Goal: Task Accomplishment & Management: Use online tool/utility

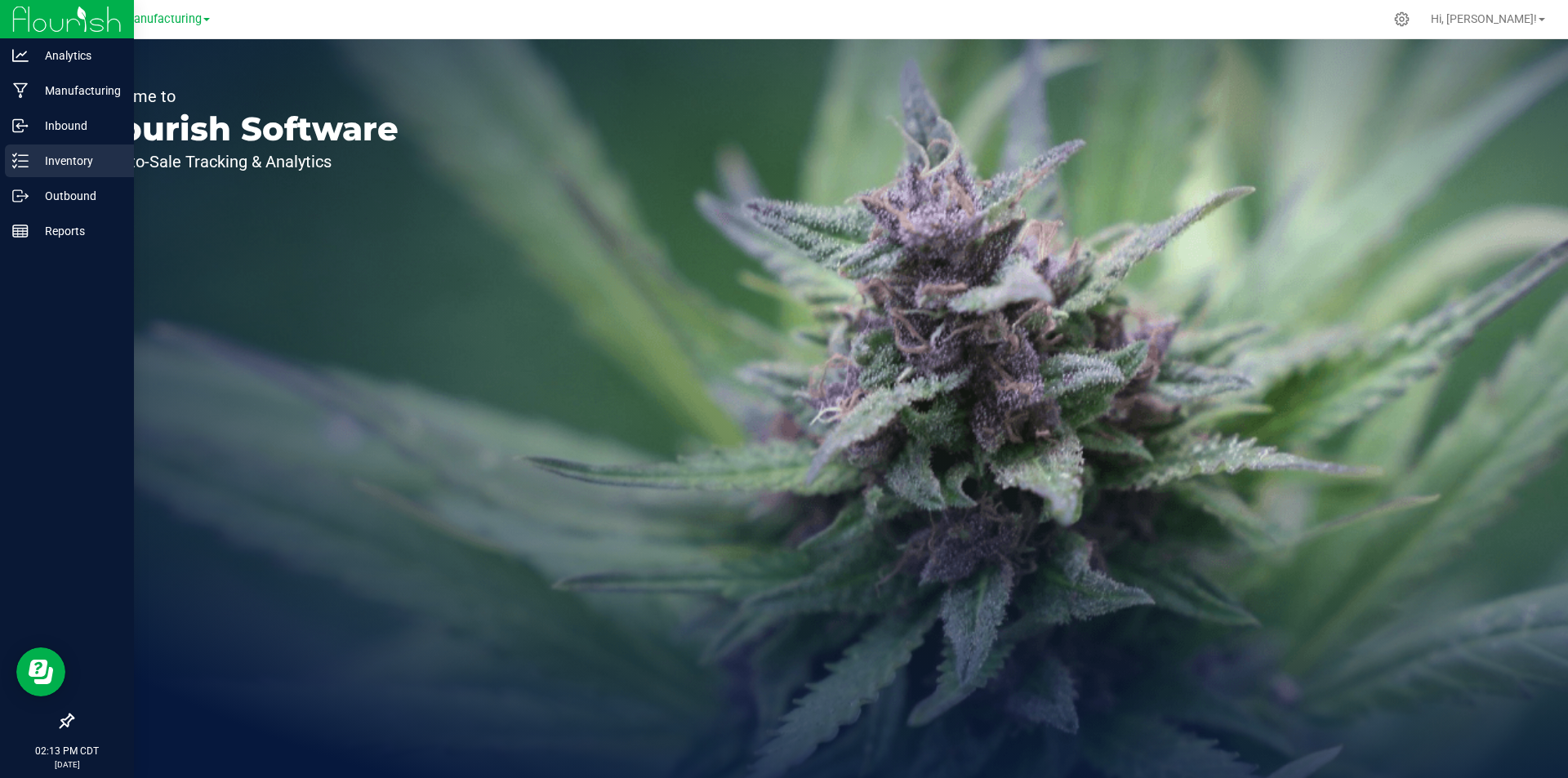
click at [9, 153] on div "Inventory" at bounding box center [69, 161] width 129 height 33
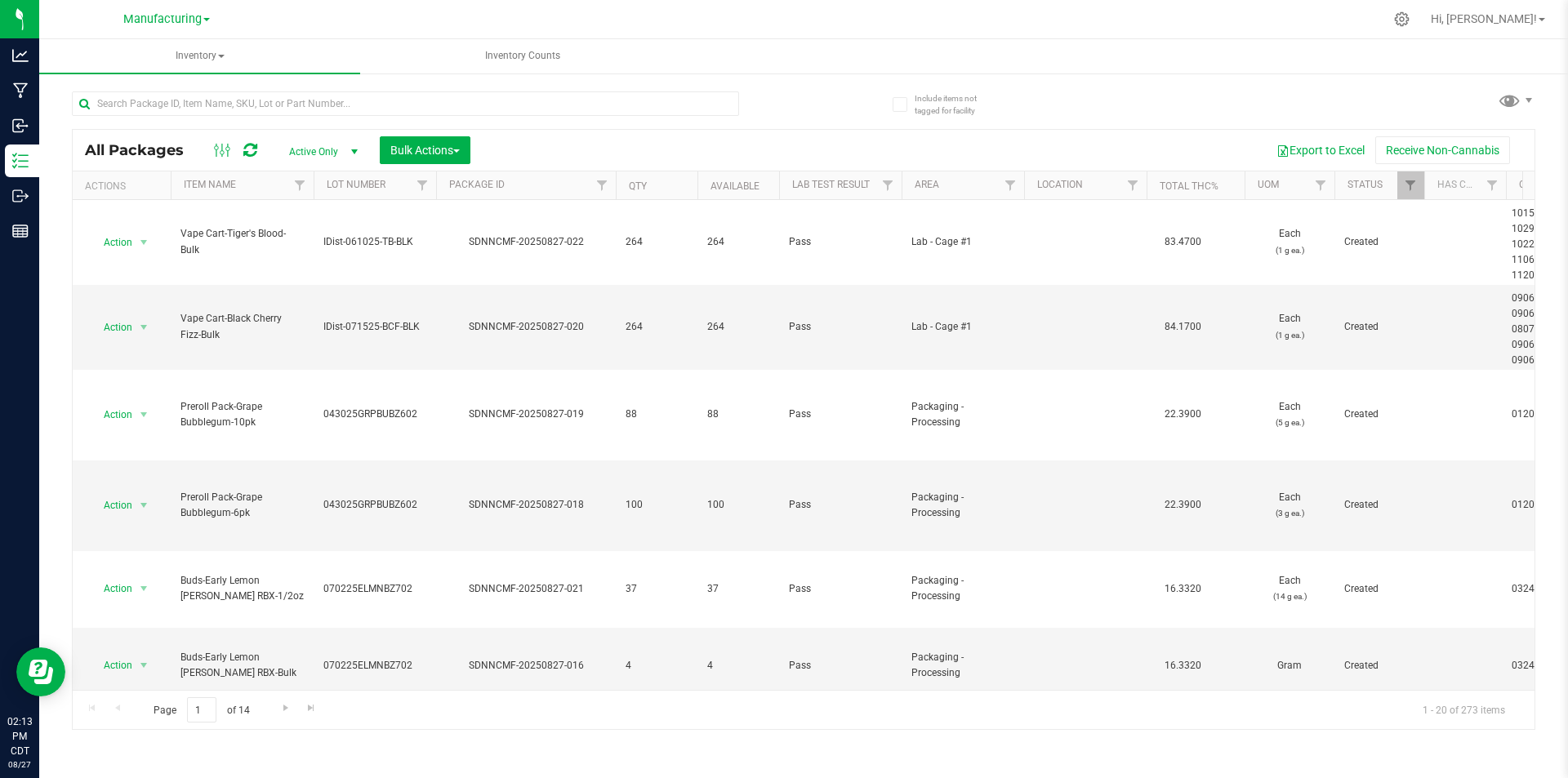
click at [1493, 111] on div "All Packages Active Only Active Only Lab Samples Locked All Bulk Actions Add to…" at bounding box center [804, 403] width 1463 height 654
click at [1493, 109] on div "All Packages Active Only Active Only Lab Samples Locked All Bulk Actions Add to…" at bounding box center [804, 403] width 1463 height 654
drag, startPoint x: 1496, startPoint y: 106, endPoint x: 1507, endPoint y: 103, distance: 11.4
click at [1497, 106] on all-packages "Include items not tagged for facility All Packages Active Only Active Only Lab …" at bounding box center [804, 403] width 1463 height 654
click at [1507, 103] on span at bounding box center [1509, 100] width 24 height 24
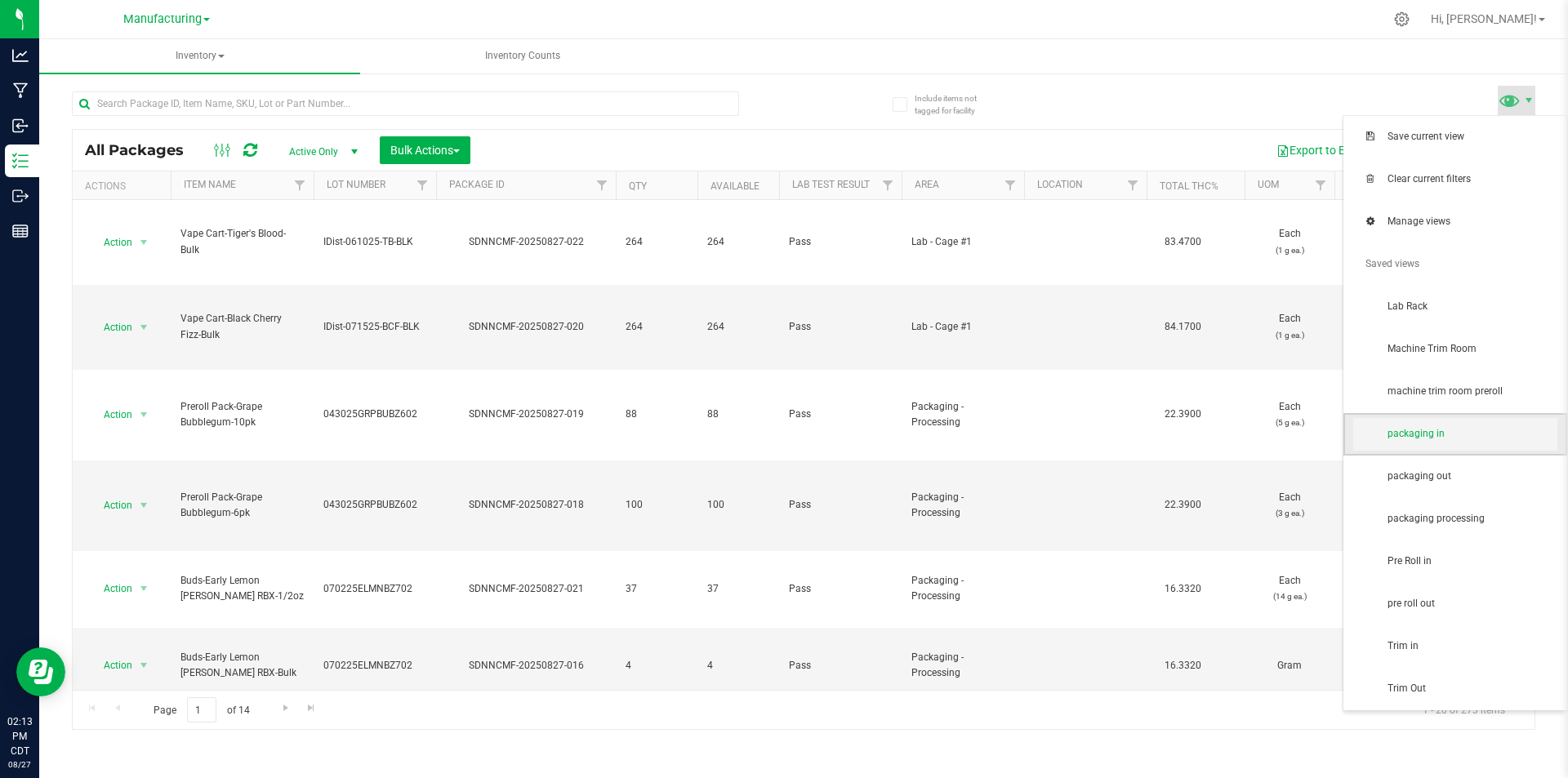
click at [1458, 444] on span "packaging in" at bounding box center [1455, 434] width 204 height 33
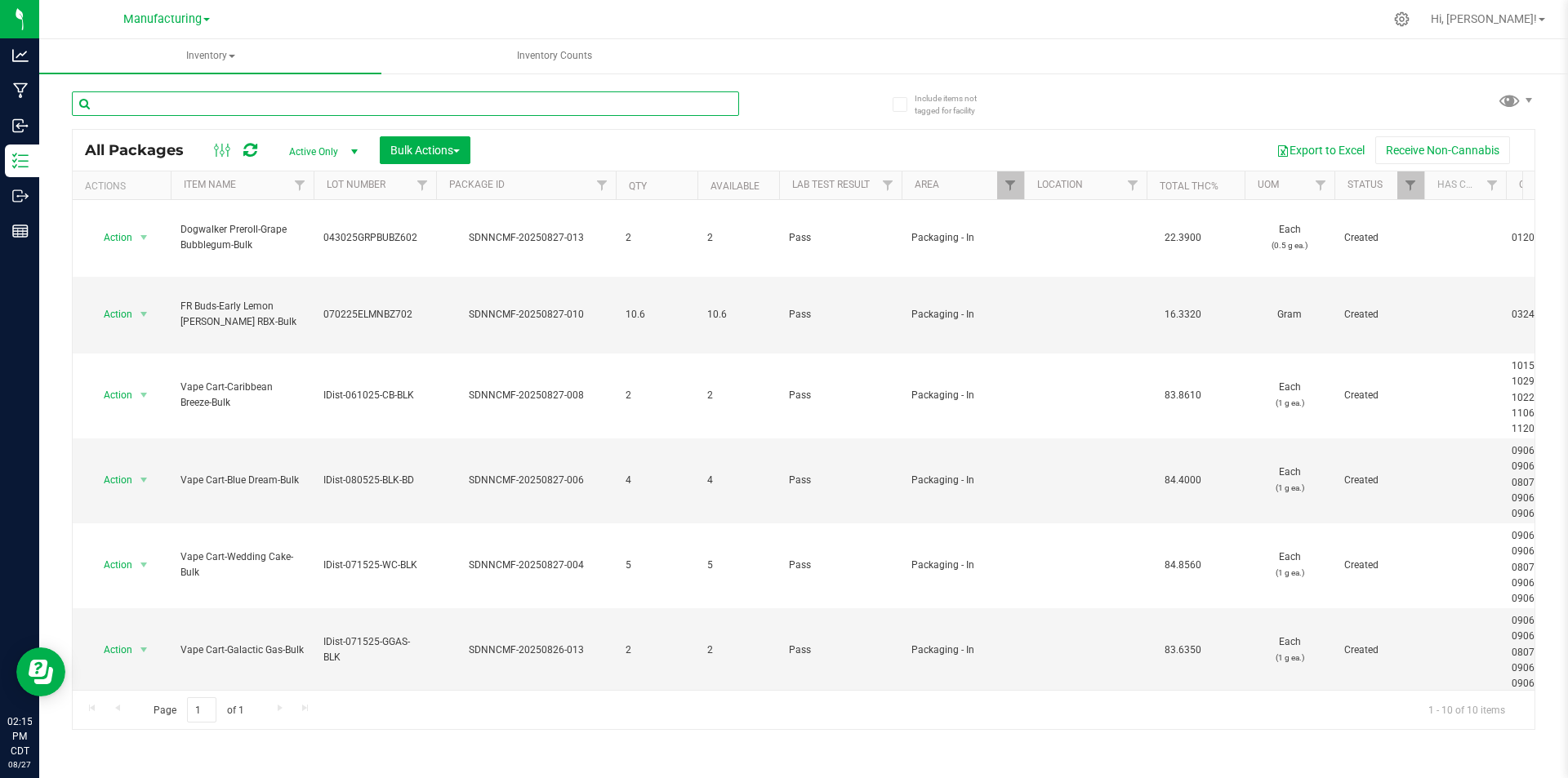
click at [204, 106] on input "text" at bounding box center [406, 104] width 667 height 25
click at [451, 146] on span "Bulk Actions" at bounding box center [424, 150] width 70 height 13
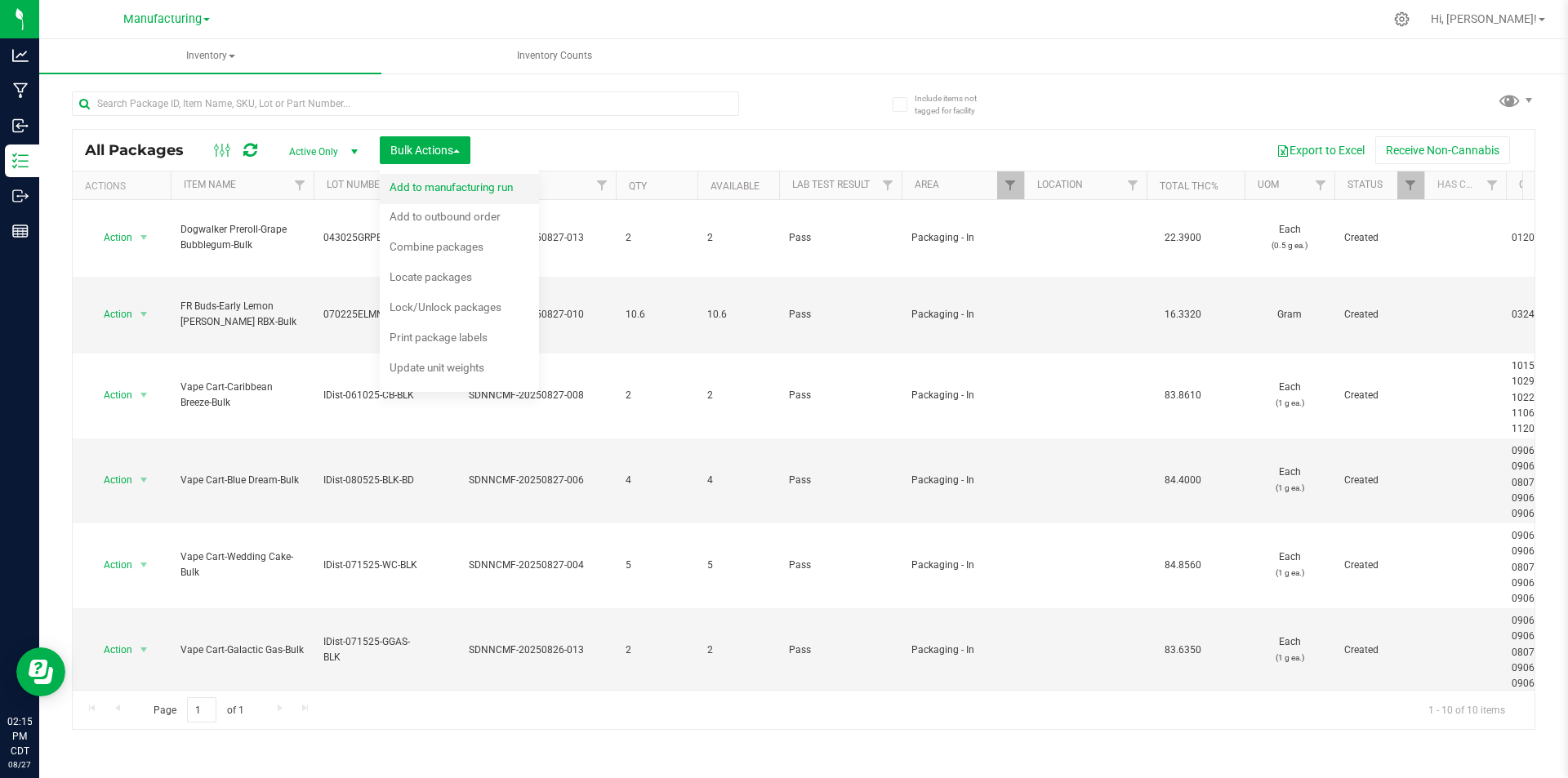
click at [450, 190] on span "Add to manufacturing run" at bounding box center [451, 187] width 124 height 13
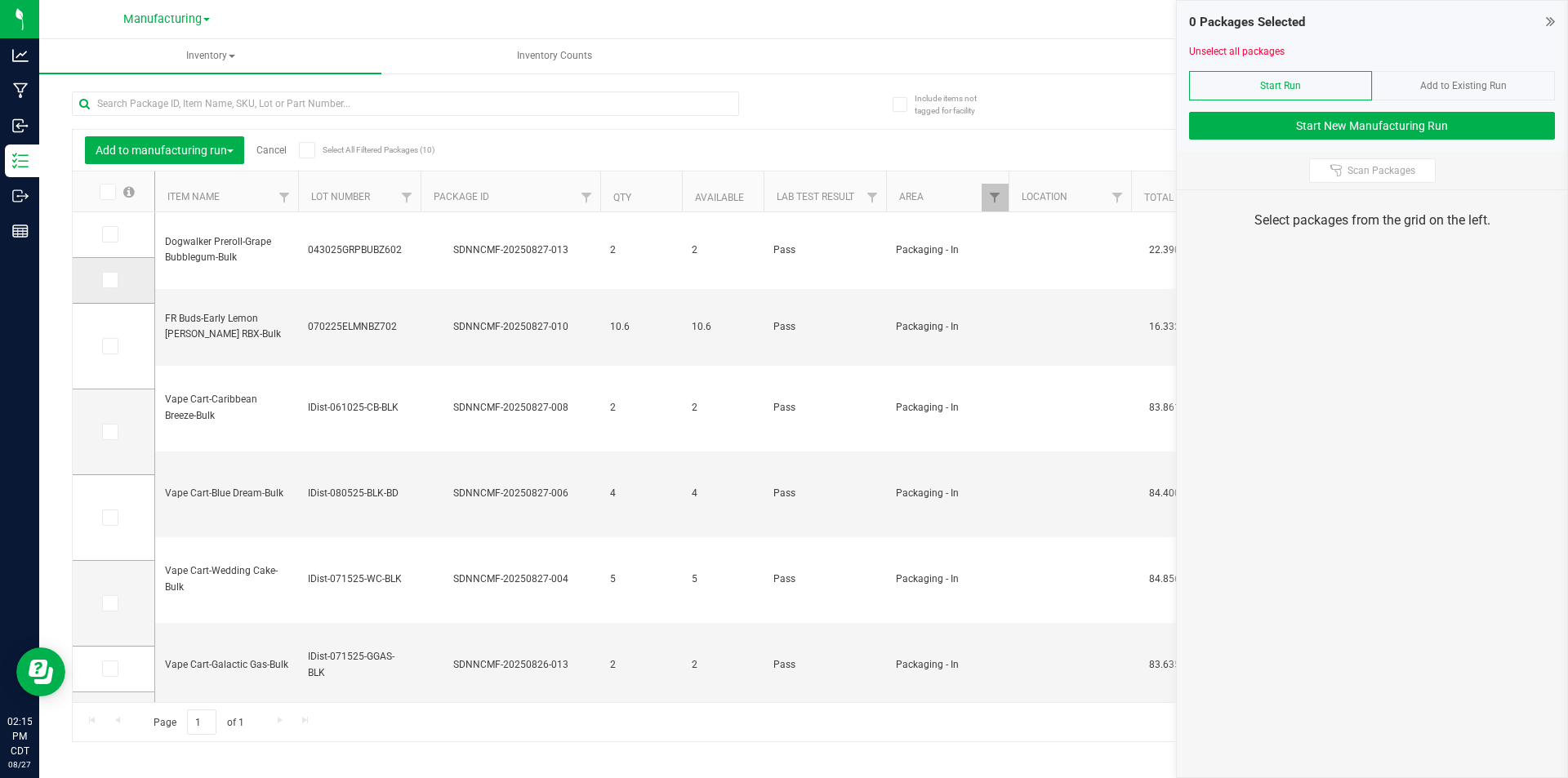
click at [118, 281] on span at bounding box center [111, 280] width 16 height 16
click at [0, 0] on input "checkbox" at bounding box center [0, 0] width 0 height 0
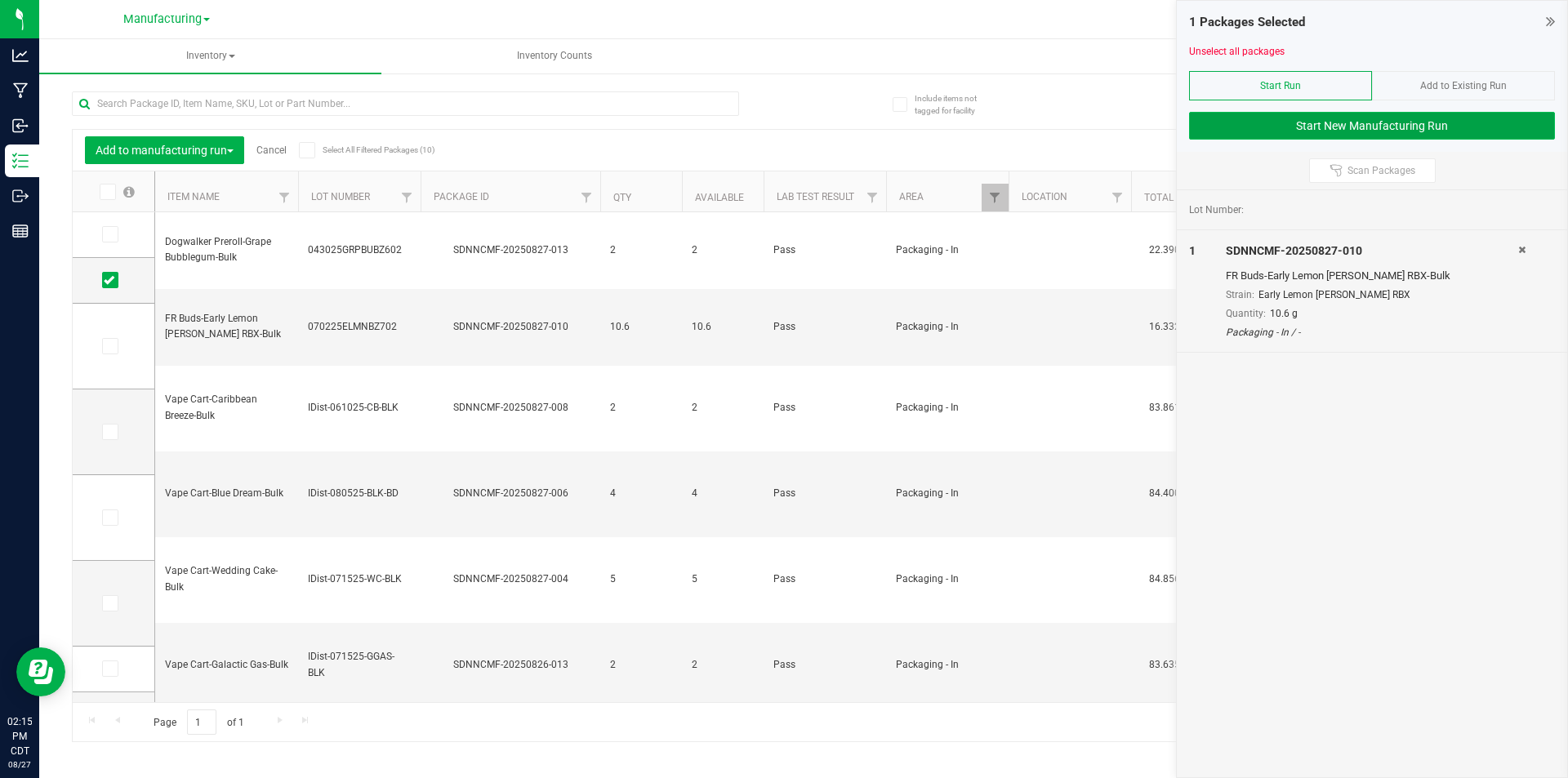
click at [1284, 130] on button "Start New Manufacturing Run" at bounding box center [1371, 126] width 366 height 28
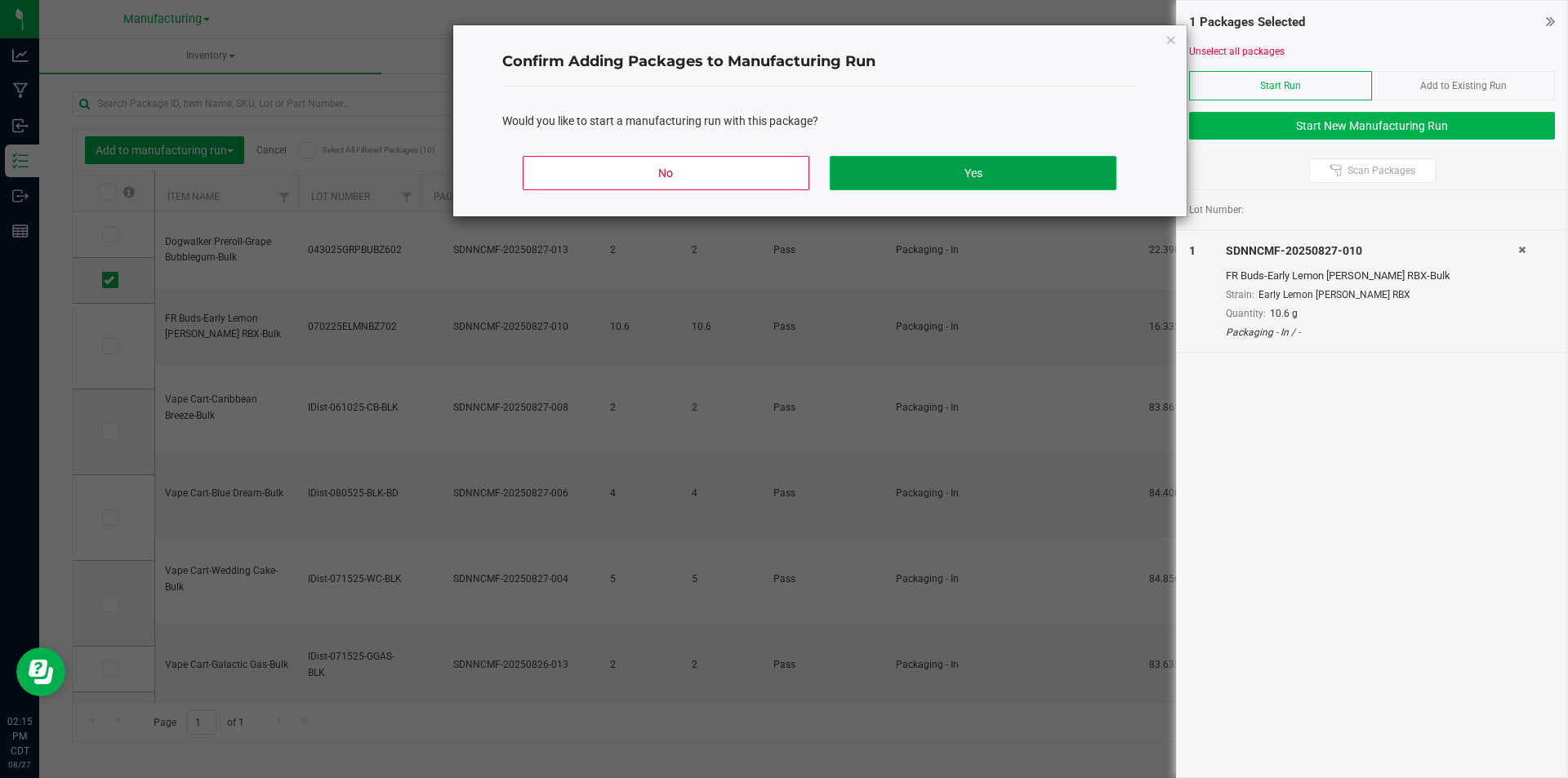
click at [943, 172] on button "Yes" at bounding box center [972, 173] width 286 height 34
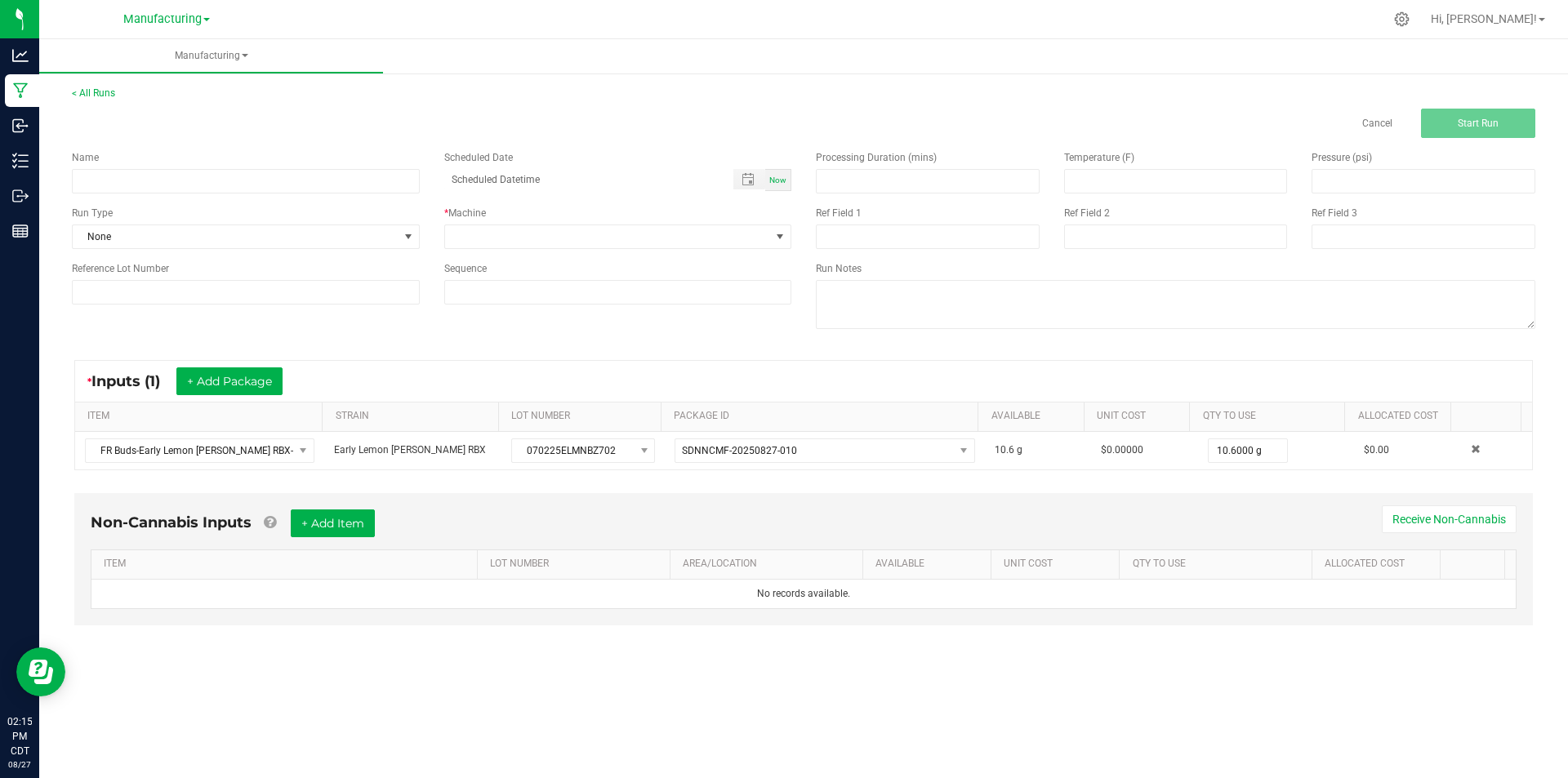
click at [301, 198] on div "Name Scheduled Date Now Run Type None * Machine Reference Lot Number Sequence" at bounding box center [432, 227] width 744 height 179
click at [313, 183] on input at bounding box center [246, 181] width 348 height 25
click at [116, 178] on input "dry trim-early lemon [PERSON_NAME]" at bounding box center [246, 181] width 348 height 25
type input "[DATE]-dry trim early lemon [PERSON_NAME]"
click at [331, 242] on span "None" at bounding box center [236, 237] width 326 height 23
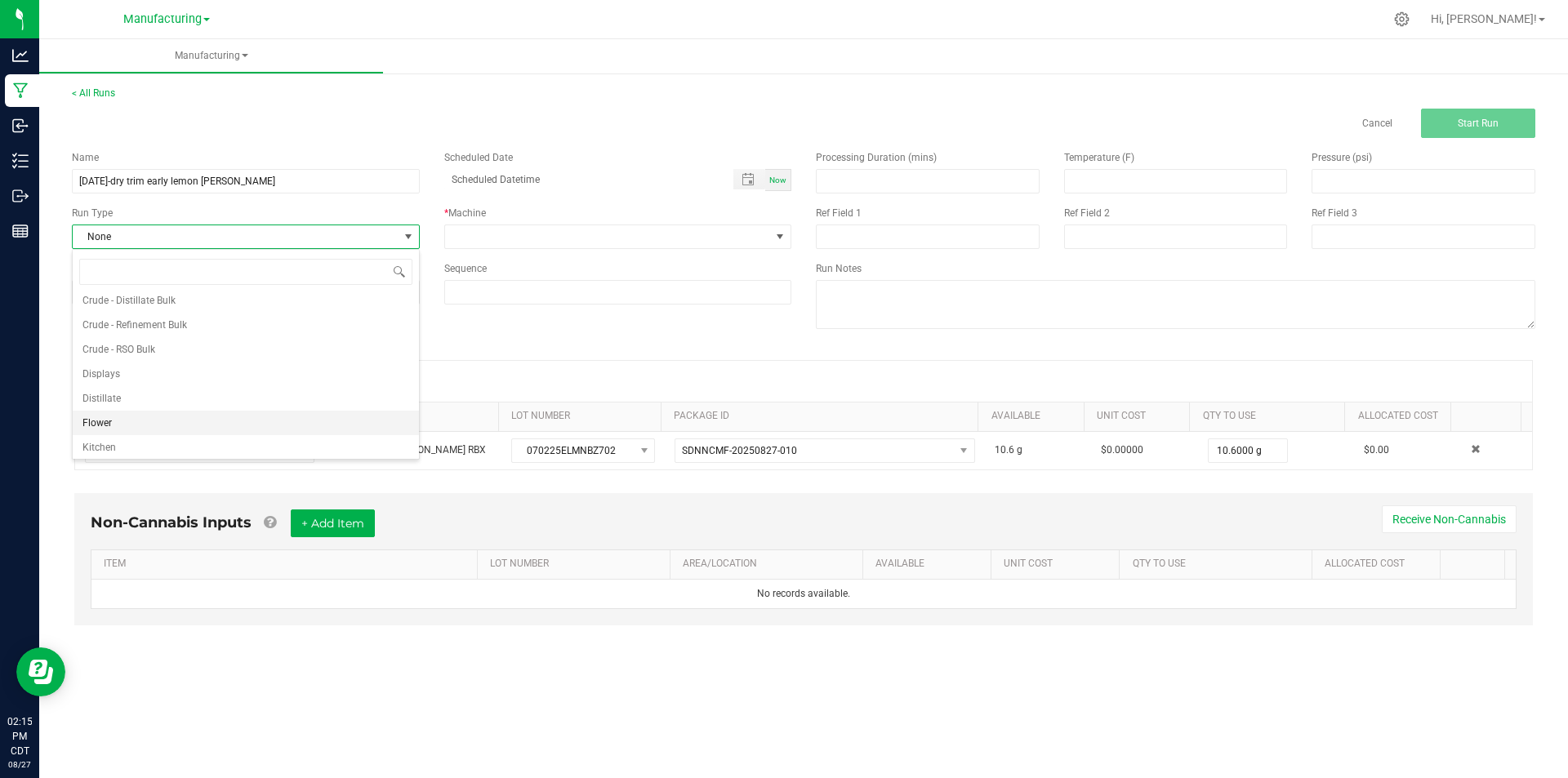
scroll to position [82, 0]
drag, startPoint x: 186, startPoint y: 407, endPoint x: 208, endPoint y: 398, distance: 23.8
click at [186, 408] on li "Packaging" at bounding box center [246, 419] width 347 height 25
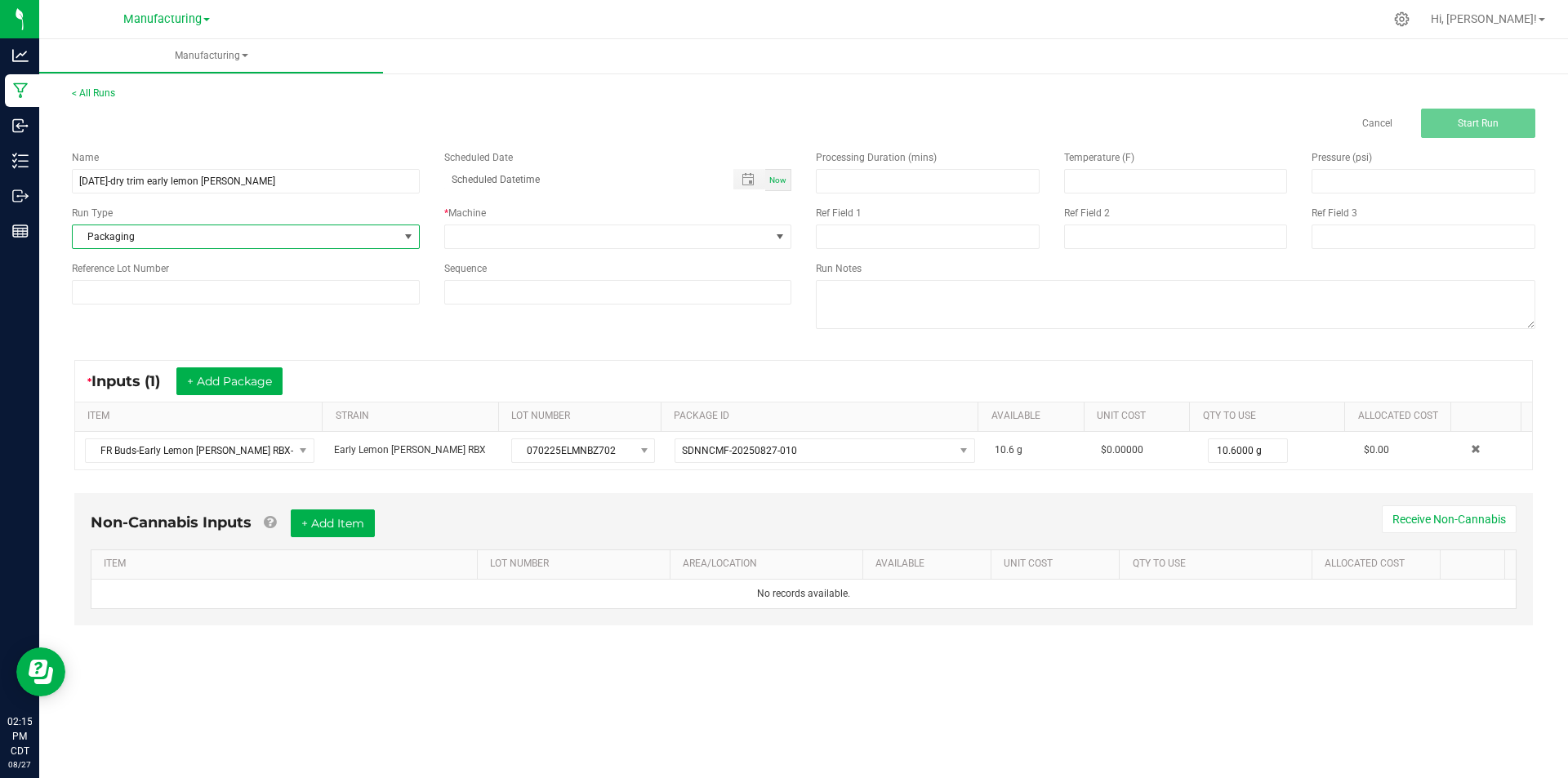
click at [664, 219] on div "* Machine" at bounding box center [618, 213] width 348 height 15
click at [659, 236] on span at bounding box center [608, 237] width 326 height 23
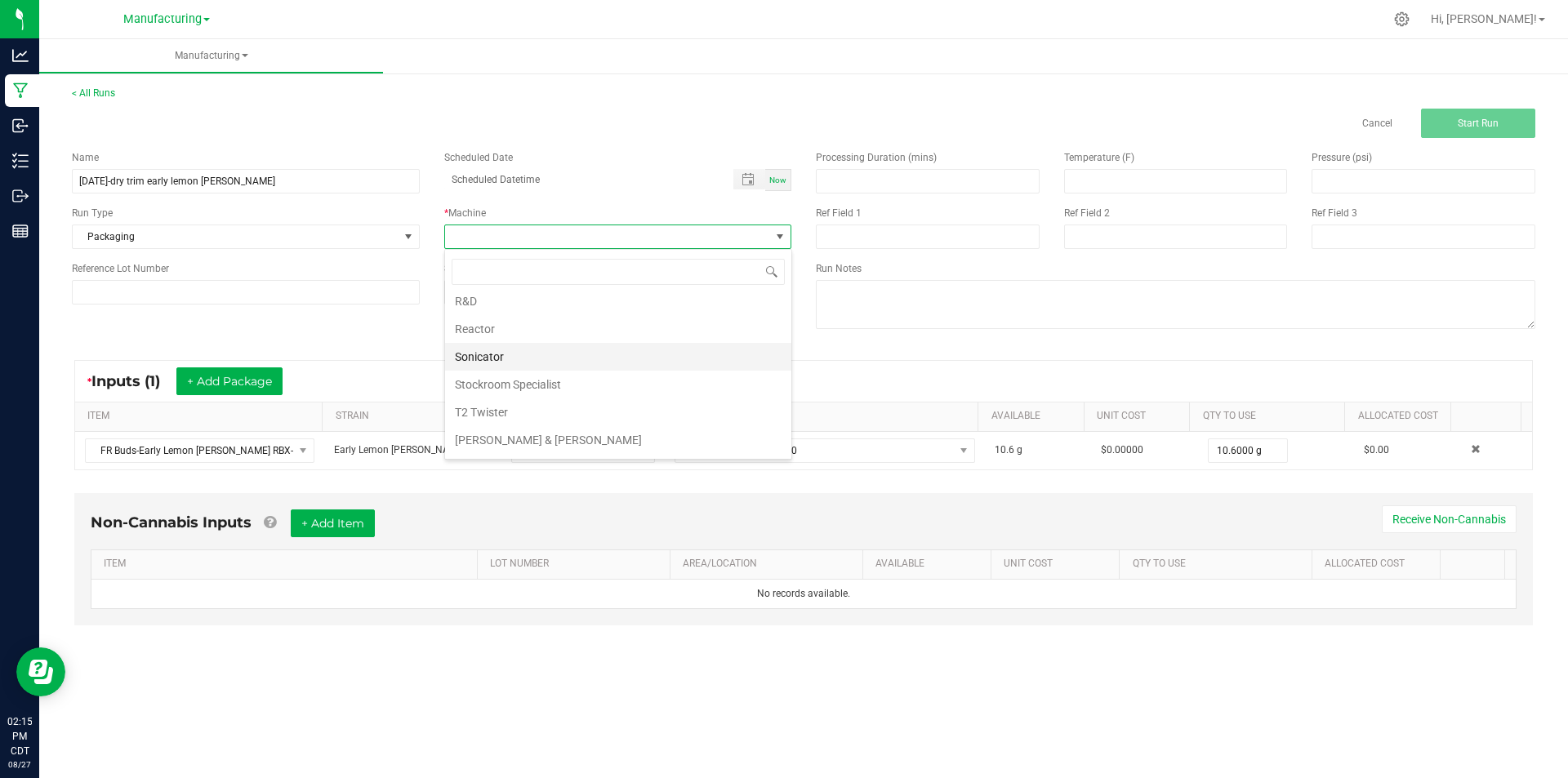
scroll to position [171, 0]
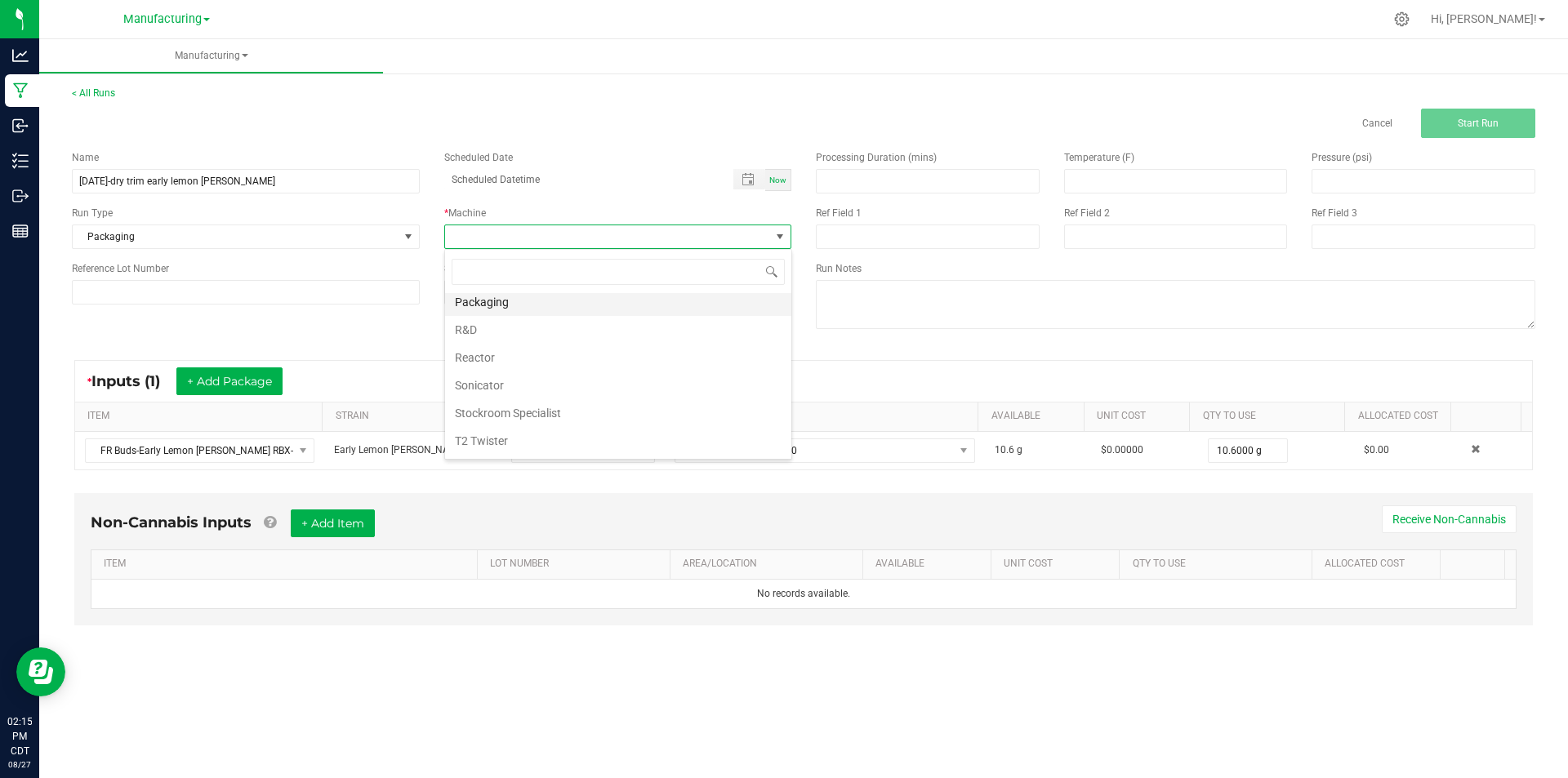
click at [537, 313] on li "Packaging" at bounding box center [618, 302] width 347 height 28
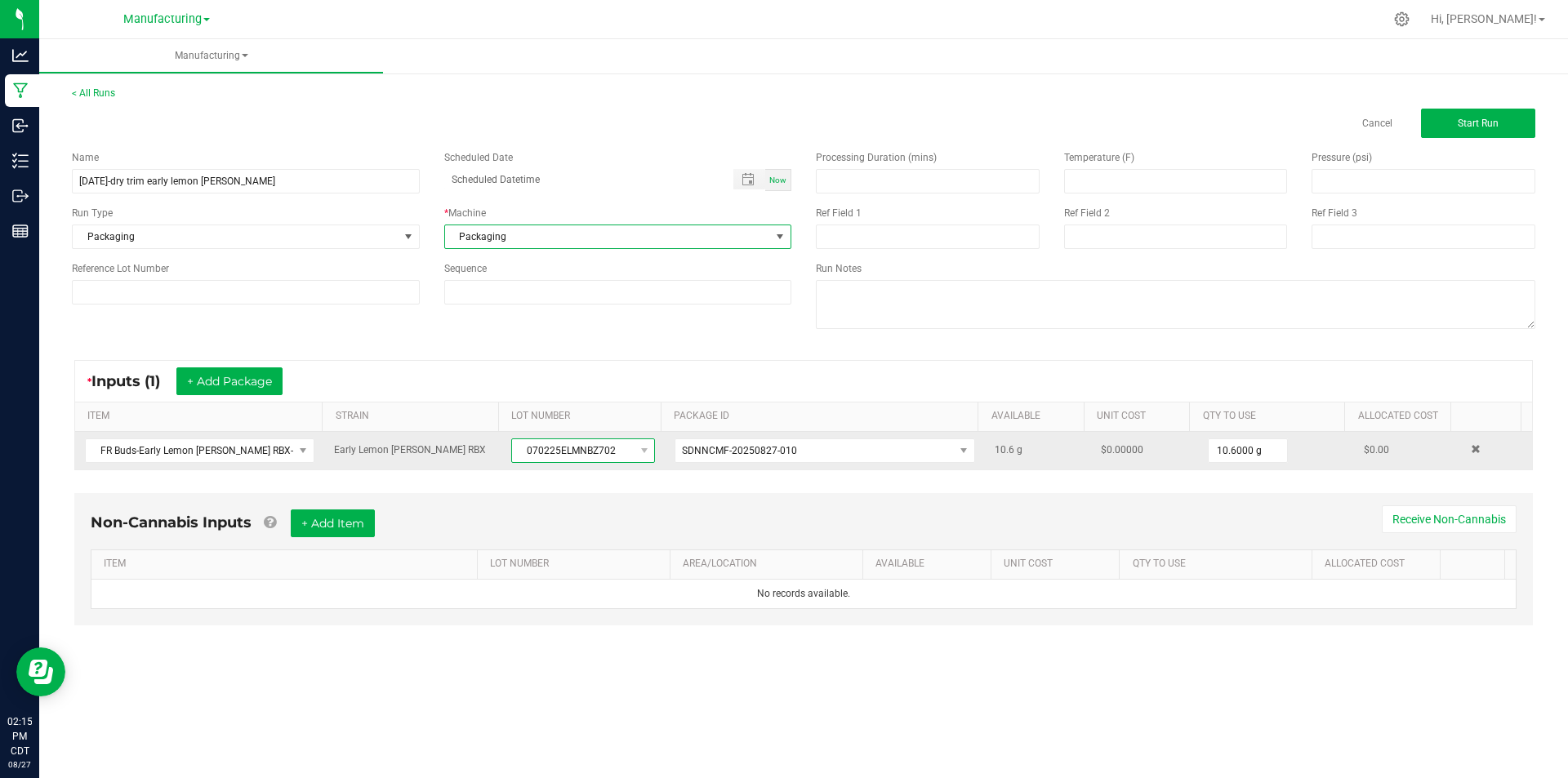
click at [559, 454] on span "070225ELMNBZ702" at bounding box center [573, 450] width 122 height 23
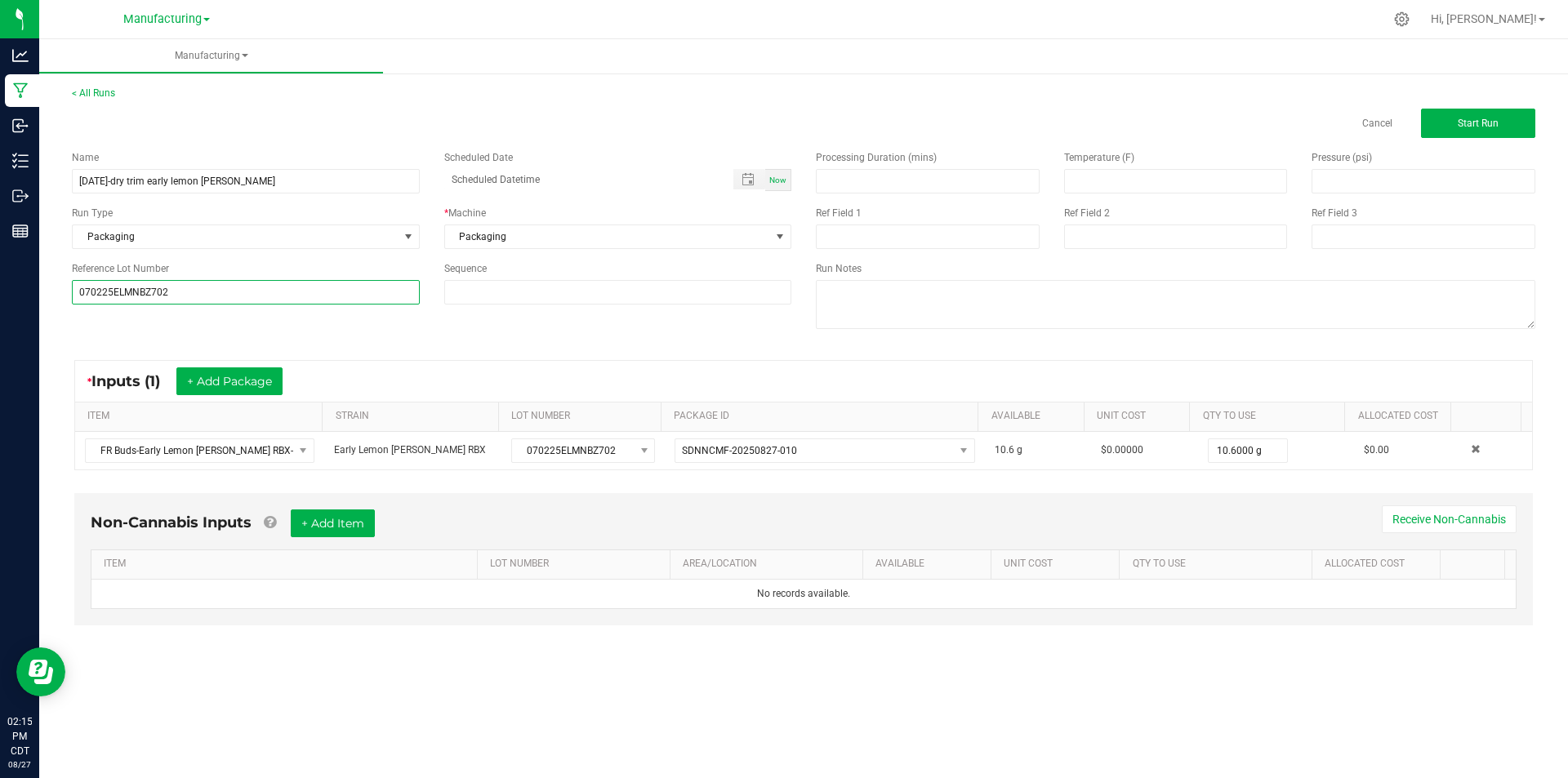
type input "070225ELMNBZ702"
drag, startPoint x: 367, startPoint y: 337, endPoint x: 375, endPoint y: 337, distance: 8.0
click at [369, 337] on div "Name [DATE]-dry trim early lemon [PERSON_NAME] Scheduled Date Now Run Type Pack…" at bounding box center [804, 241] width 1488 height 207
click at [1482, 144] on div "Processing Duration (mins) Temperature (F) Pressure (psi) Ref Field 1 Ref Field…" at bounding box center [1176, 241] width 744 height 207
click at [1482, 120] on span "Start Run" at bounding box center [1478, 124] width 41 height 11
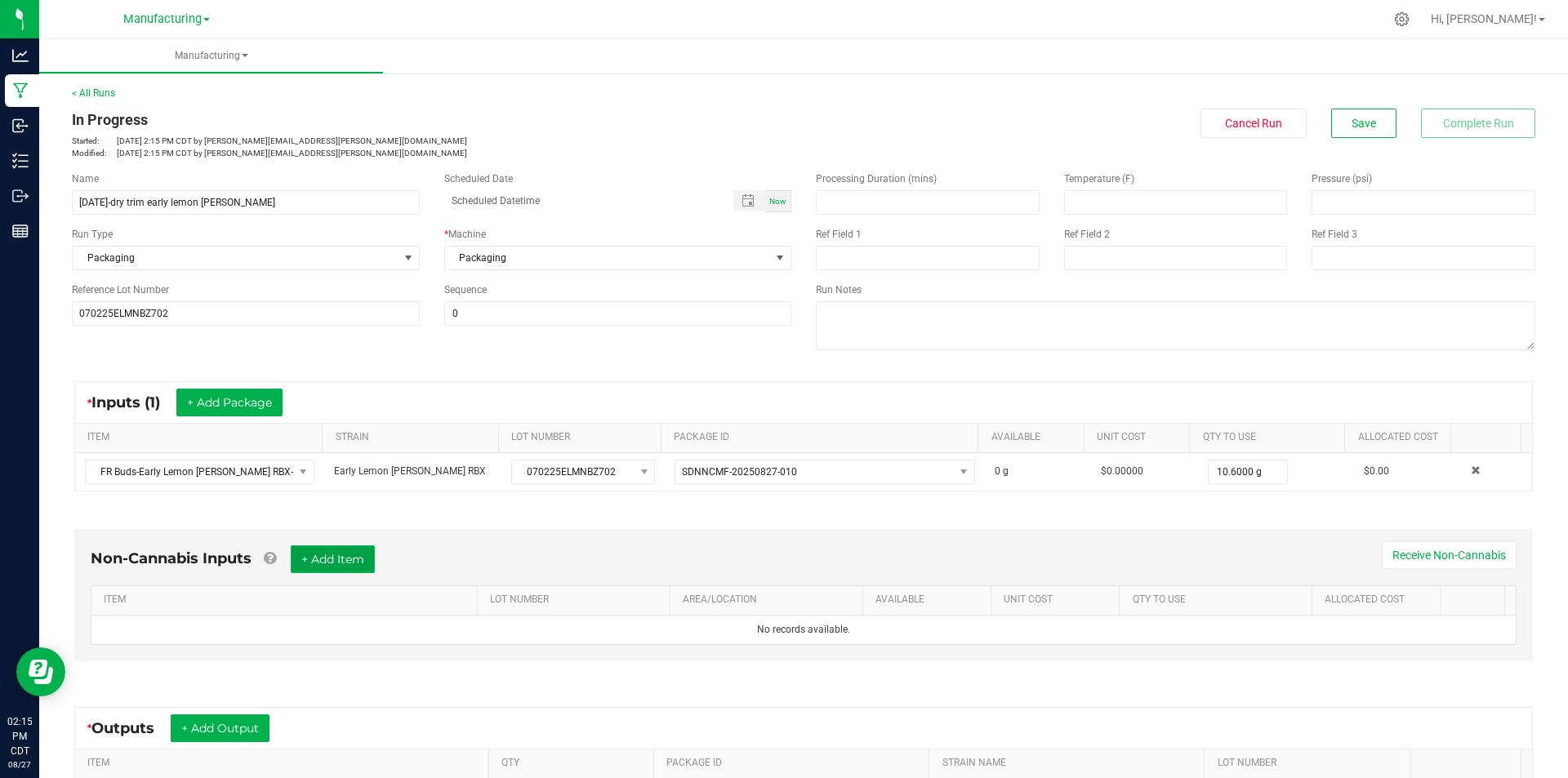
click at [365, 554] on button "+ Add Item" at bounding box center [333, 559] width 84 height 28
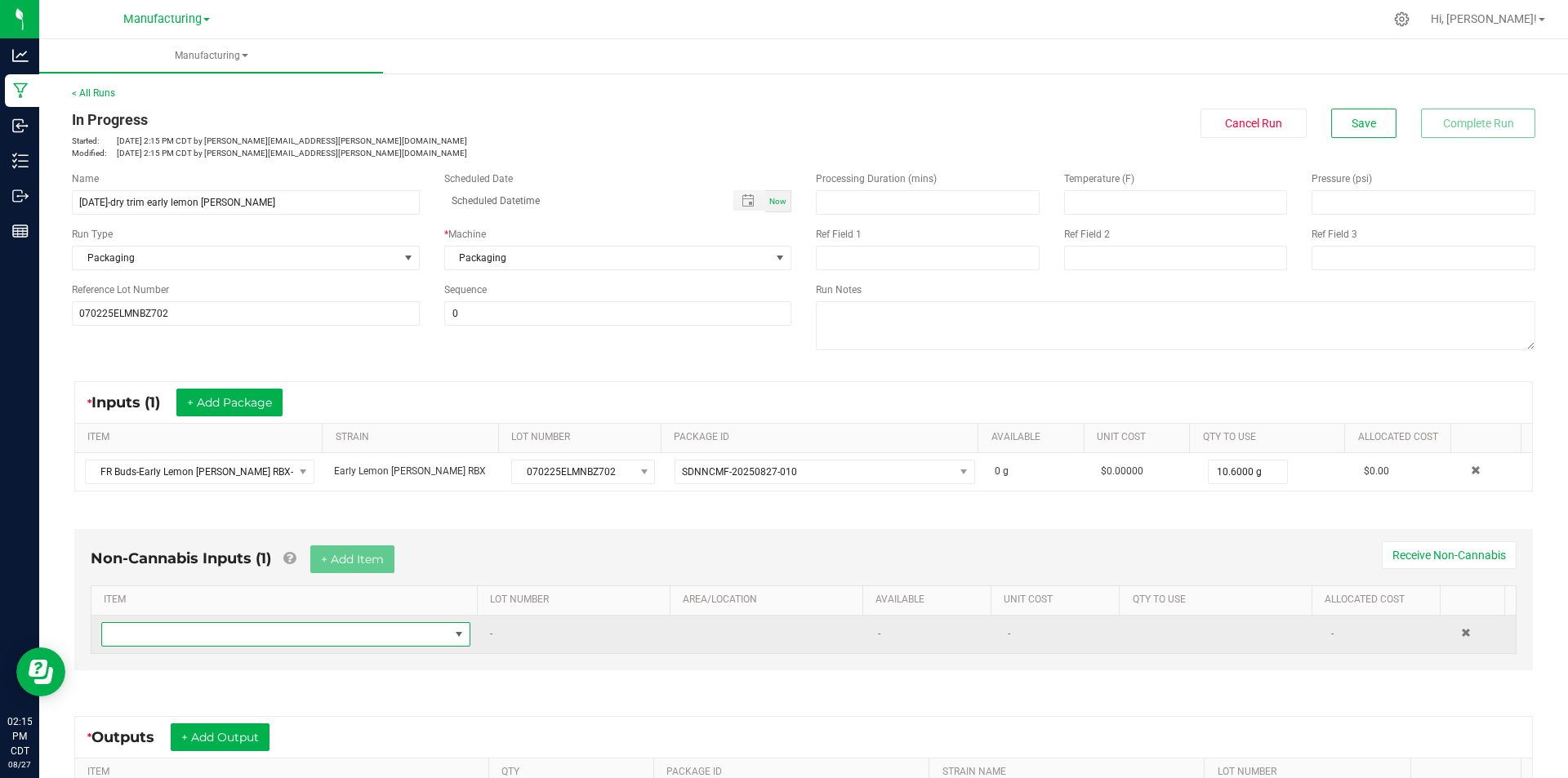
click at [322, 632] on span "NO DATA FOUND" at bounding box center [276, 635] width 347 height 23
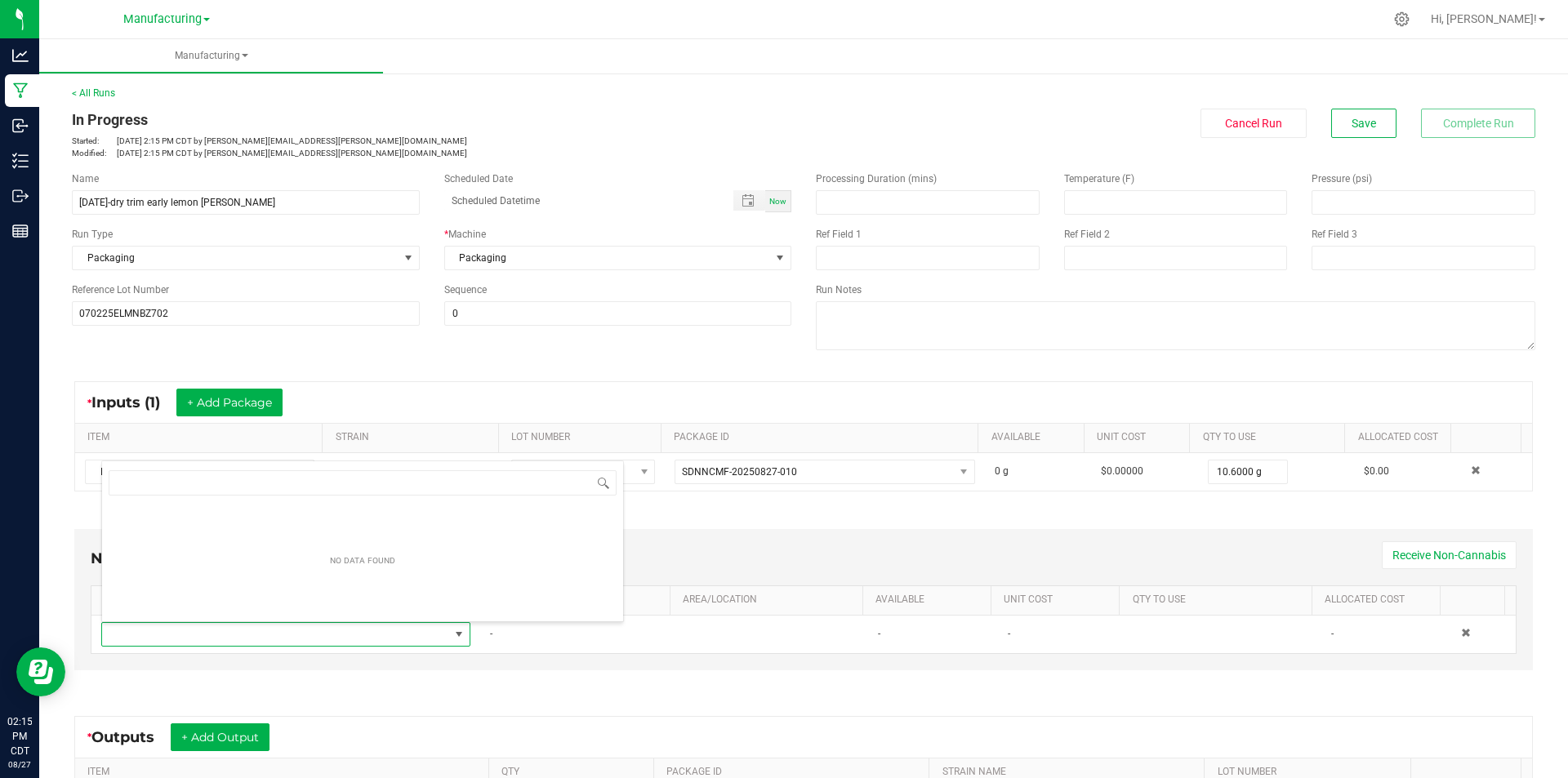
scroll to position [25, 360]
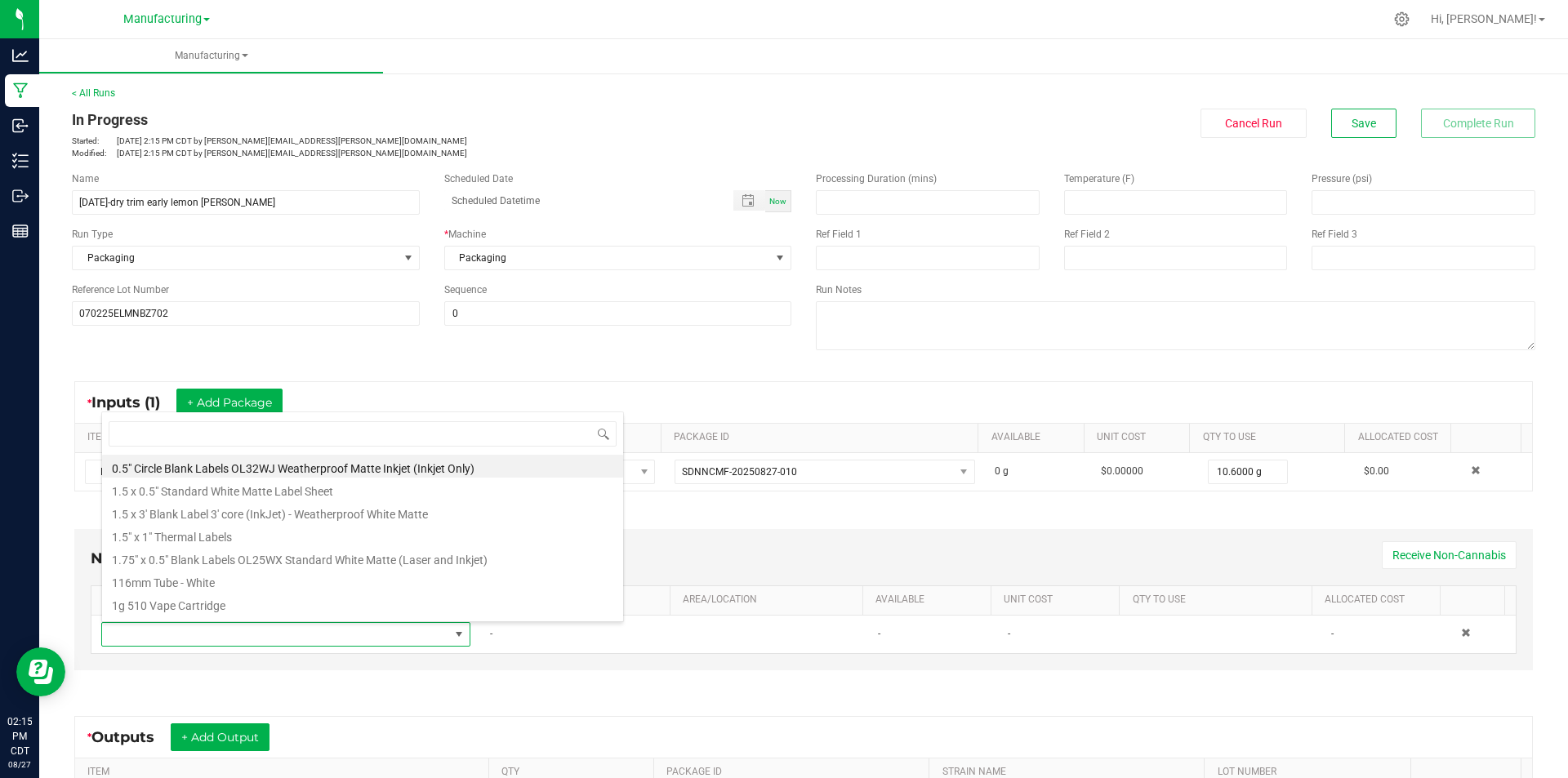
drag, startPoint x: 958, startPoint y: 533, endPoint x: 1458, endPoint y: 610, distance: 505.9
click at [964, 533] on div "Non-Cannabis Inputs (1) + Add Item Receive Non-Cannabis ITEM LOT NUMBER AREA/LO…" at bounding box center [804, 599] width 1458 height 141
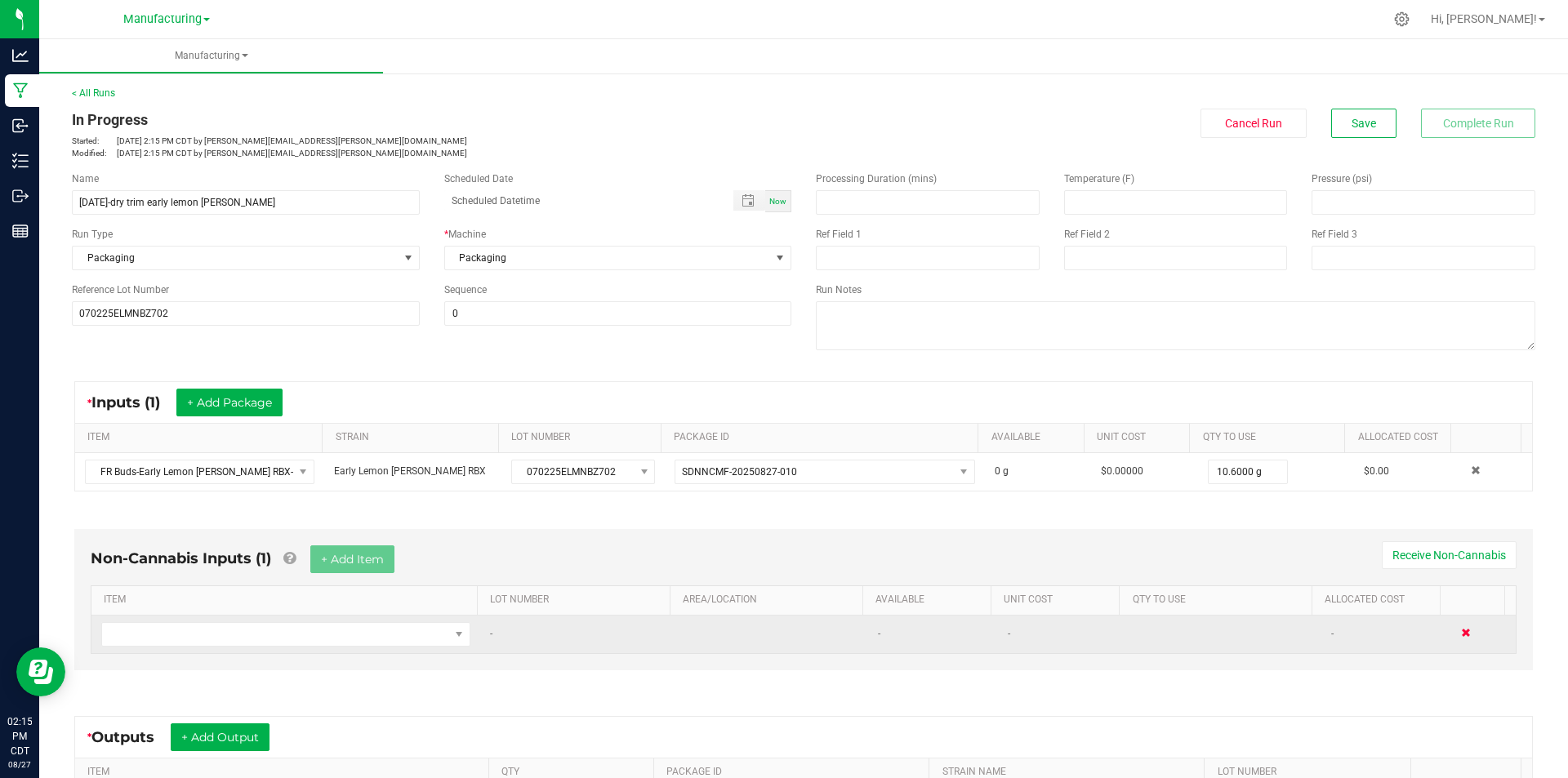
click at [1461, 630] on span at bounding box center [1466, 632] width 10 height 10
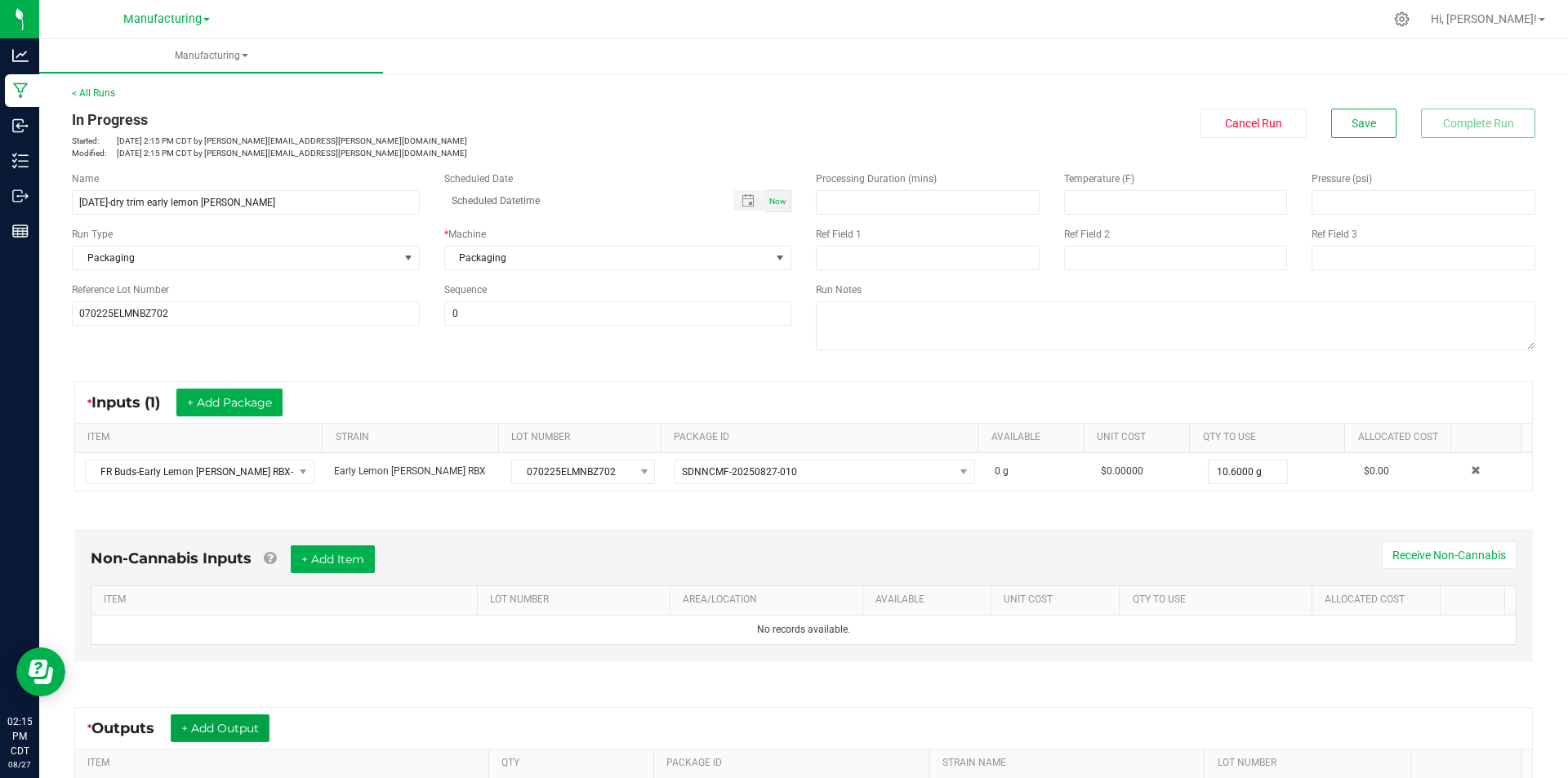
click at [259, 732] on button "+ Add Output" at bounding box center [220, 728] width 99 height 28
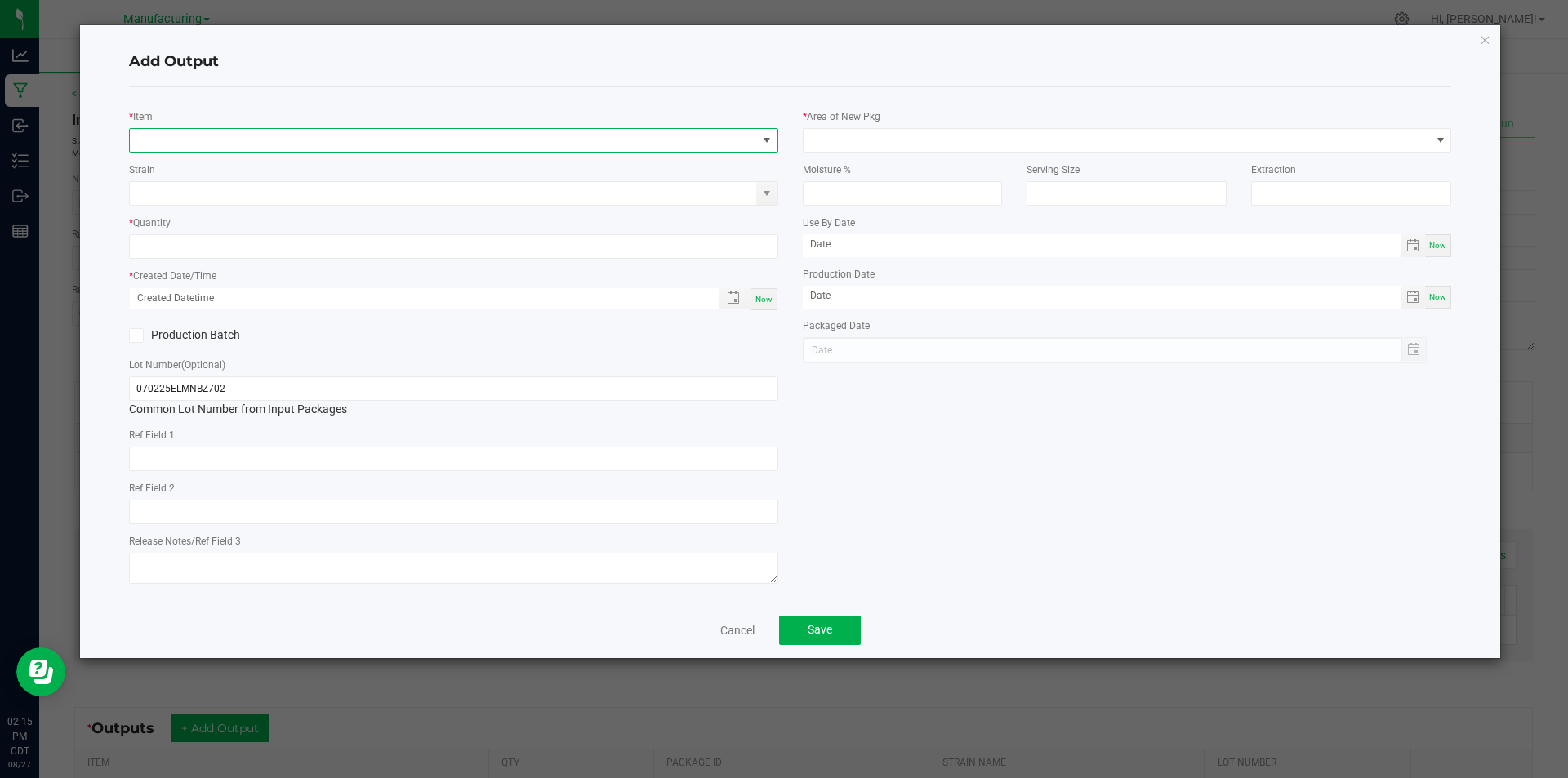
click at [292, 136] on span "NO DATA FOUND" at bounding box center [442, 140] width 627 height 23
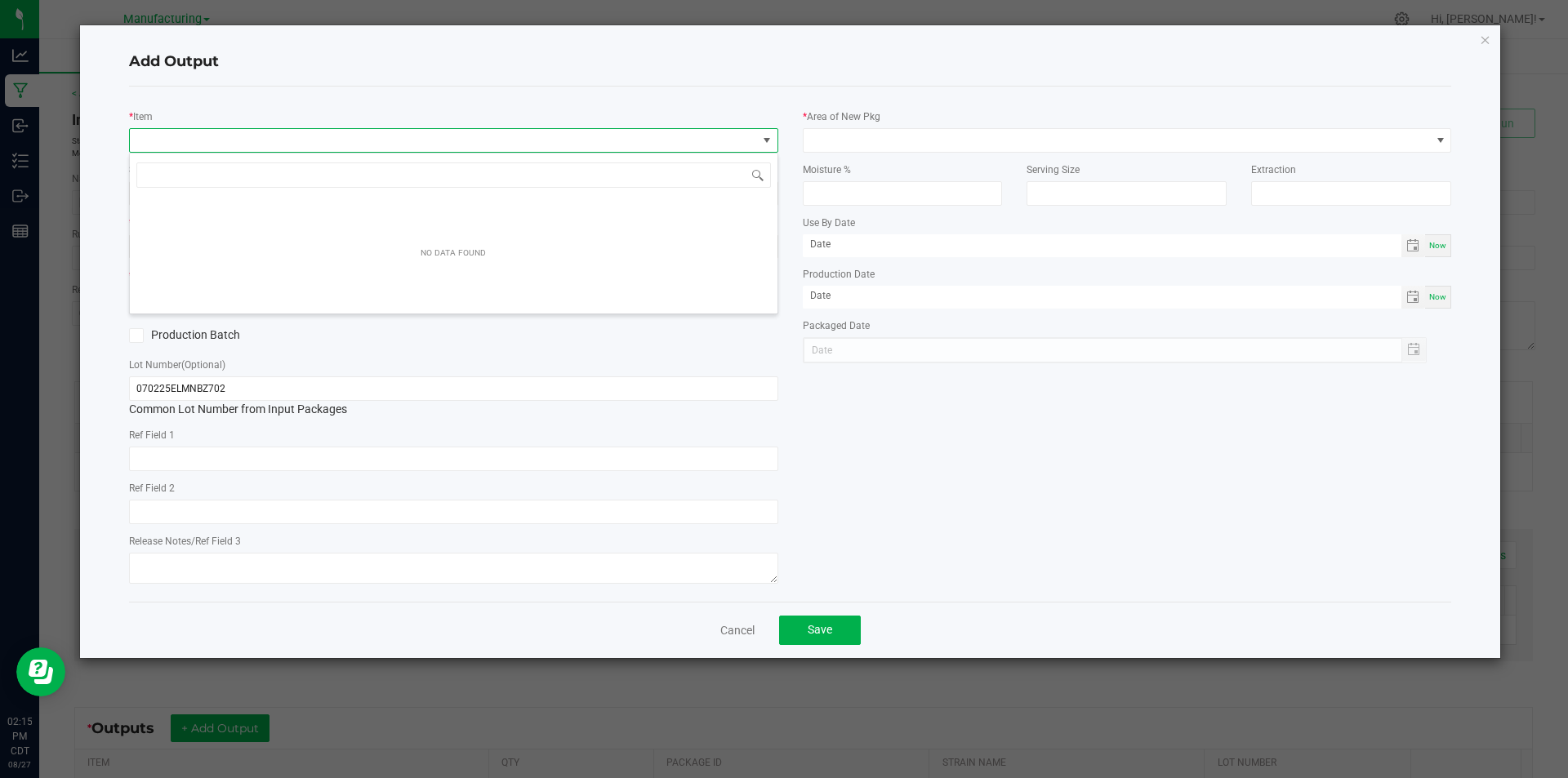
scroll to position [25, 649]
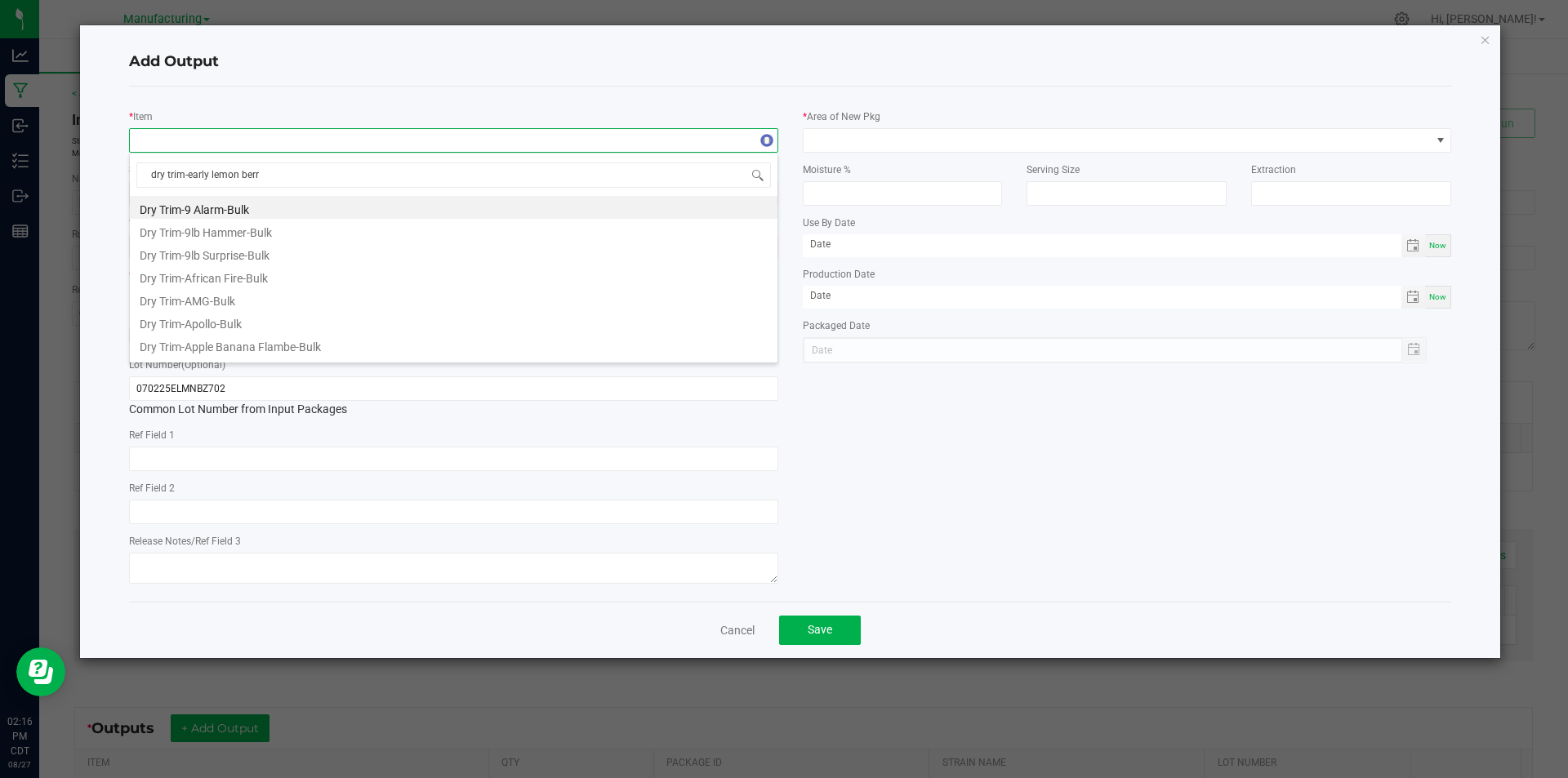
type input "dry trim-early lemon [PERSON_NAME]"
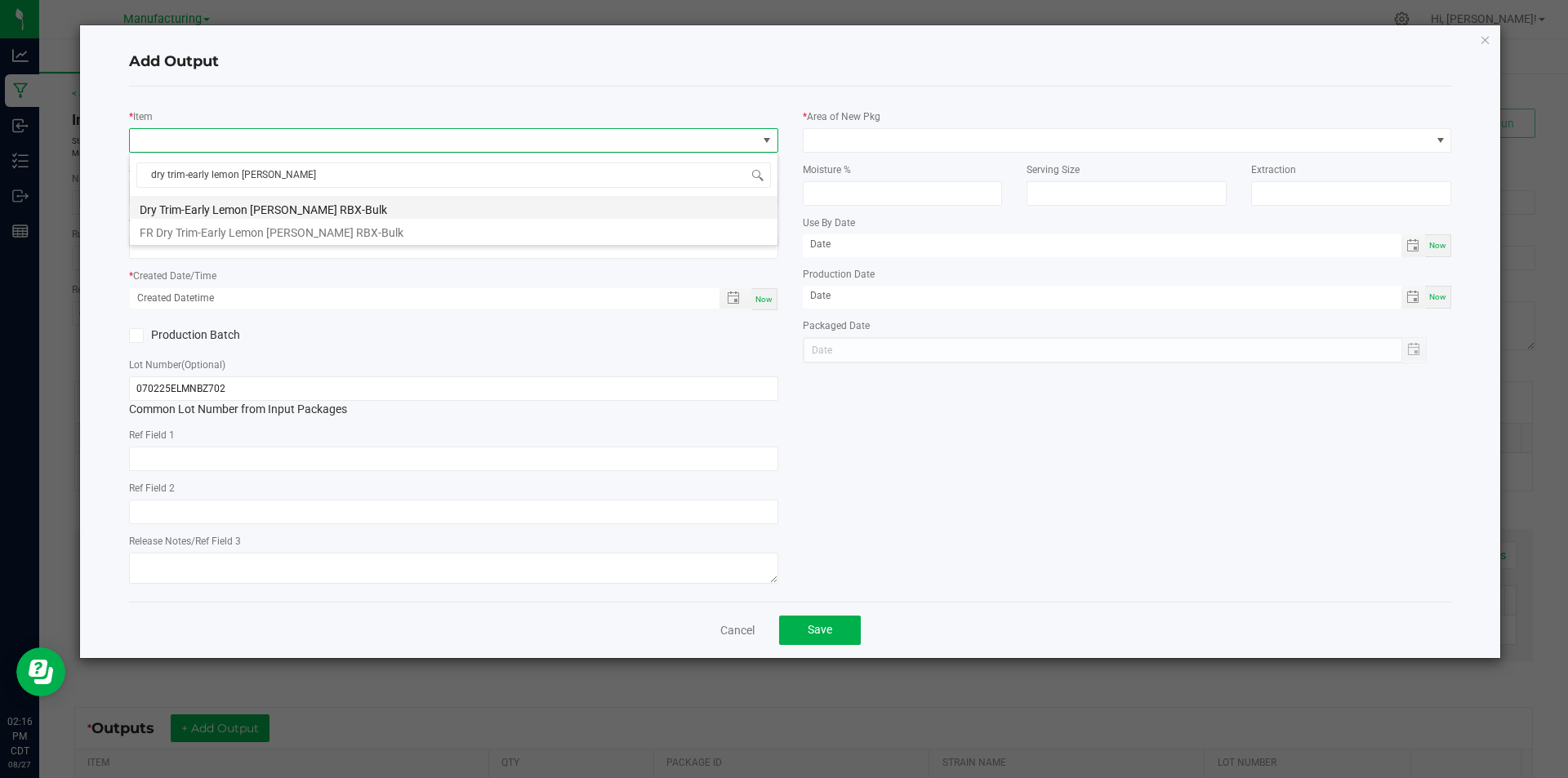
click at [297, 206] on li "Dry Trim-Early Lemon [PERSON_NAME] RBX-Bulk" at bounding box center [453, 207] width 647 height 23
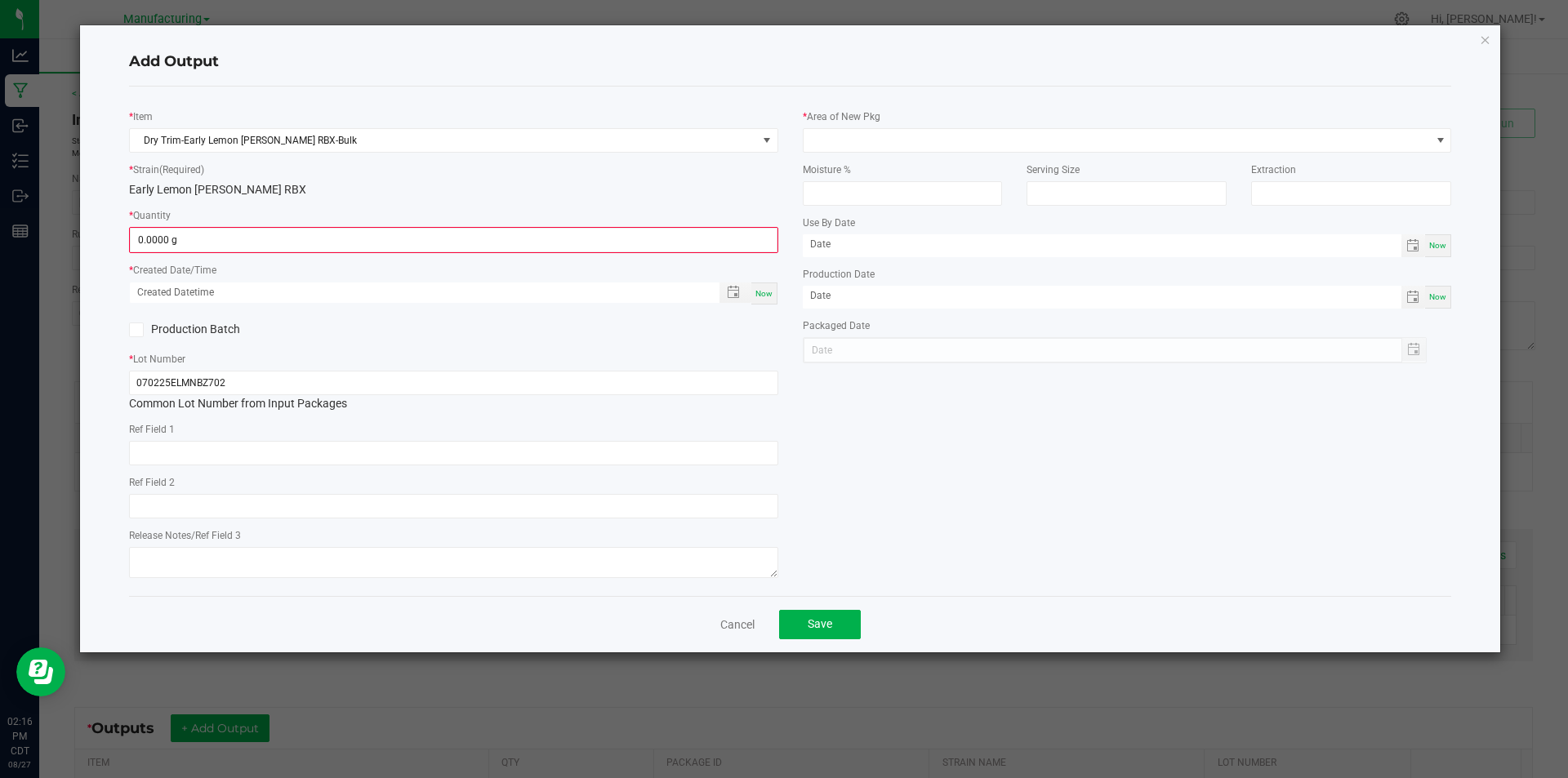
click at [318, 224] on div "* Quantity 0.0000 g" at bounding box center [453, 229] width 649 height 47
click at [318, 233] on input "0" at bounding box center [453, 240] width 646 height 23
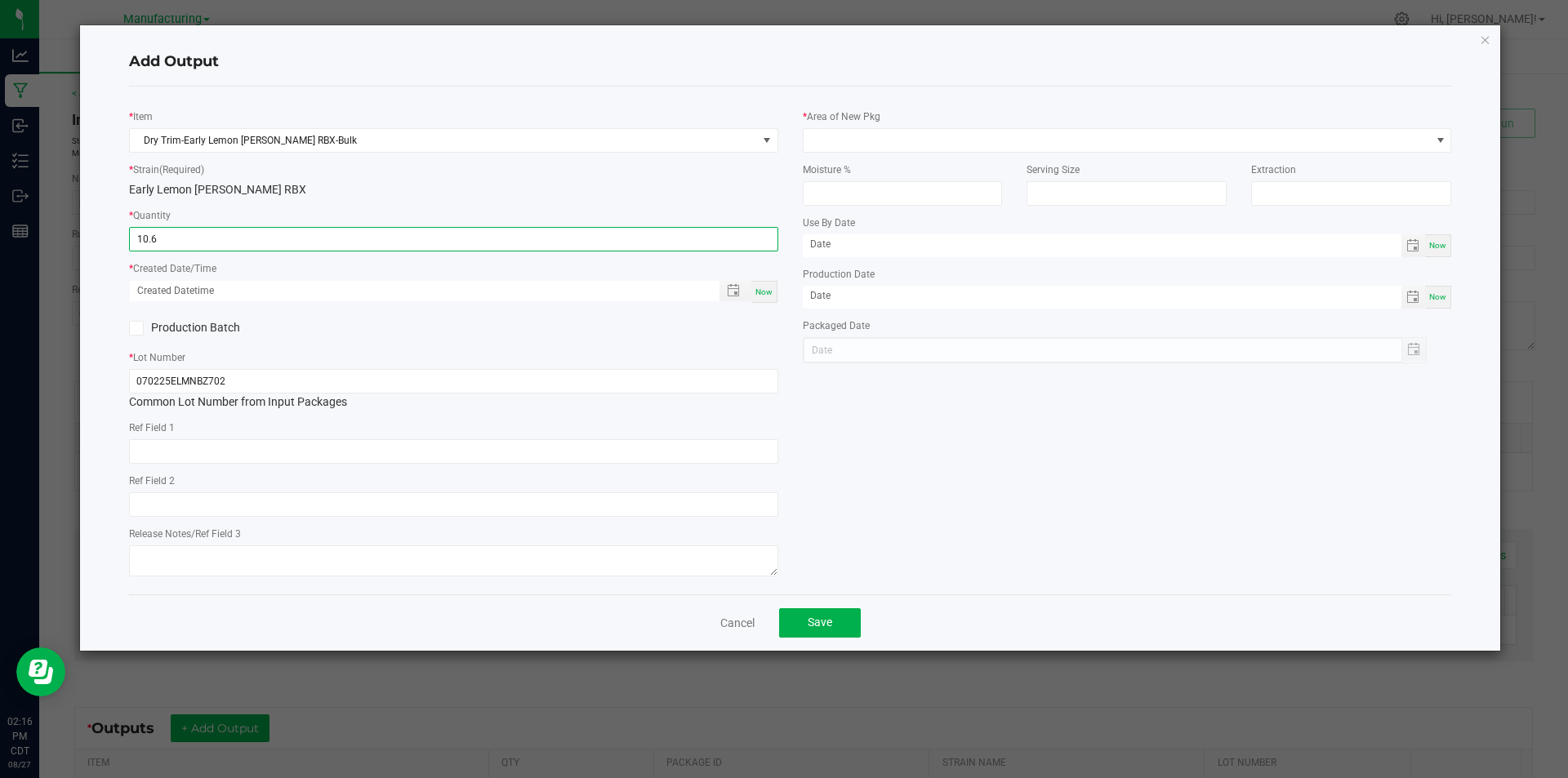
type input "10.6000 g"
click at [402, 168] on div "* Strain (Required) Early Lemon [PERSON_NAME] RBX" at bounding box center [453, 179] width 649 height 38
click at [775, 297] on div "Now" at bounding box center [764, 292] width 26 height 22
type input "[DATE] 2:16 PM"
type input "[DATE]"
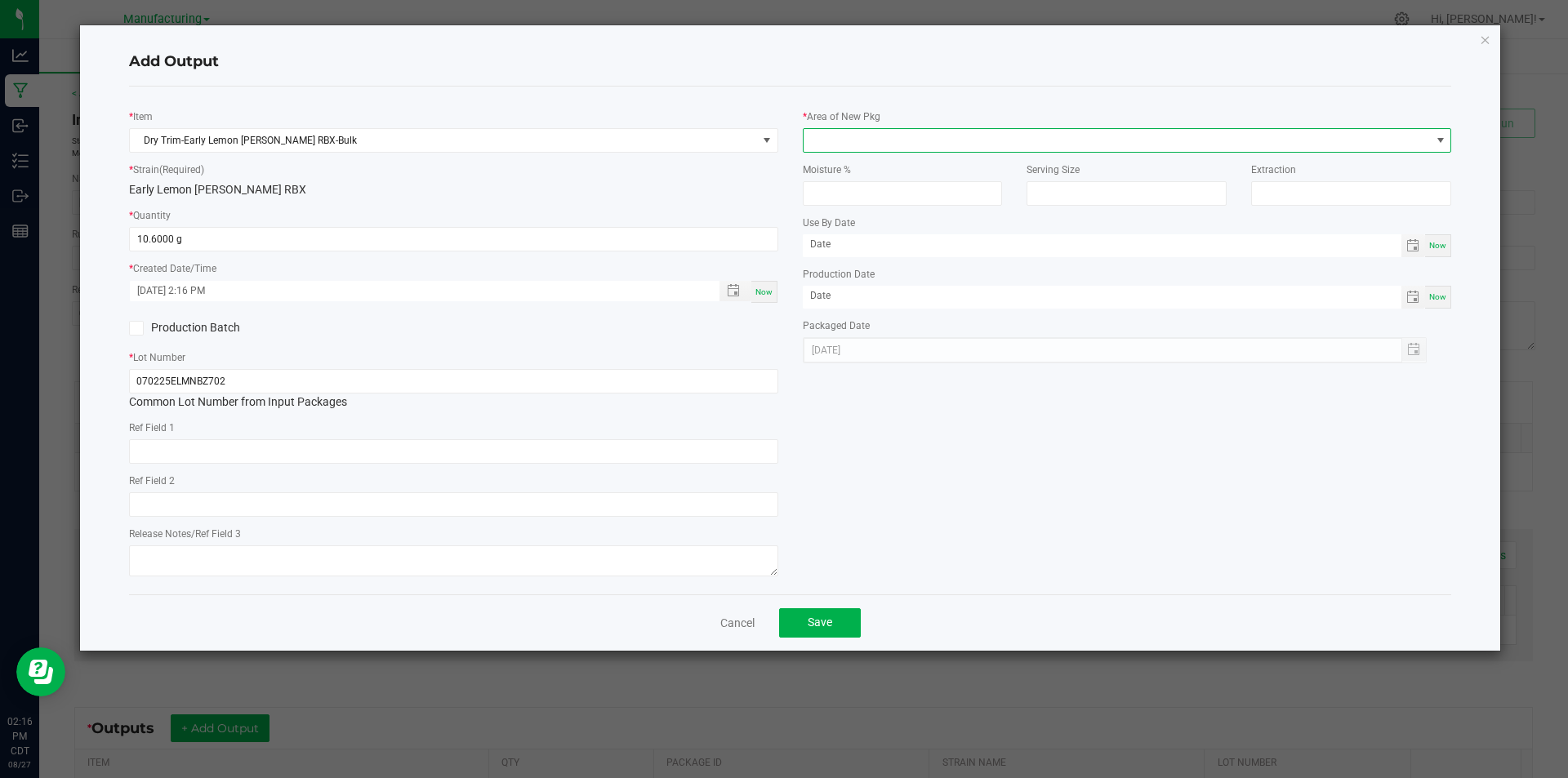
click at [844, 139] on span at bounding box center [1117, 140] width 627 height 23
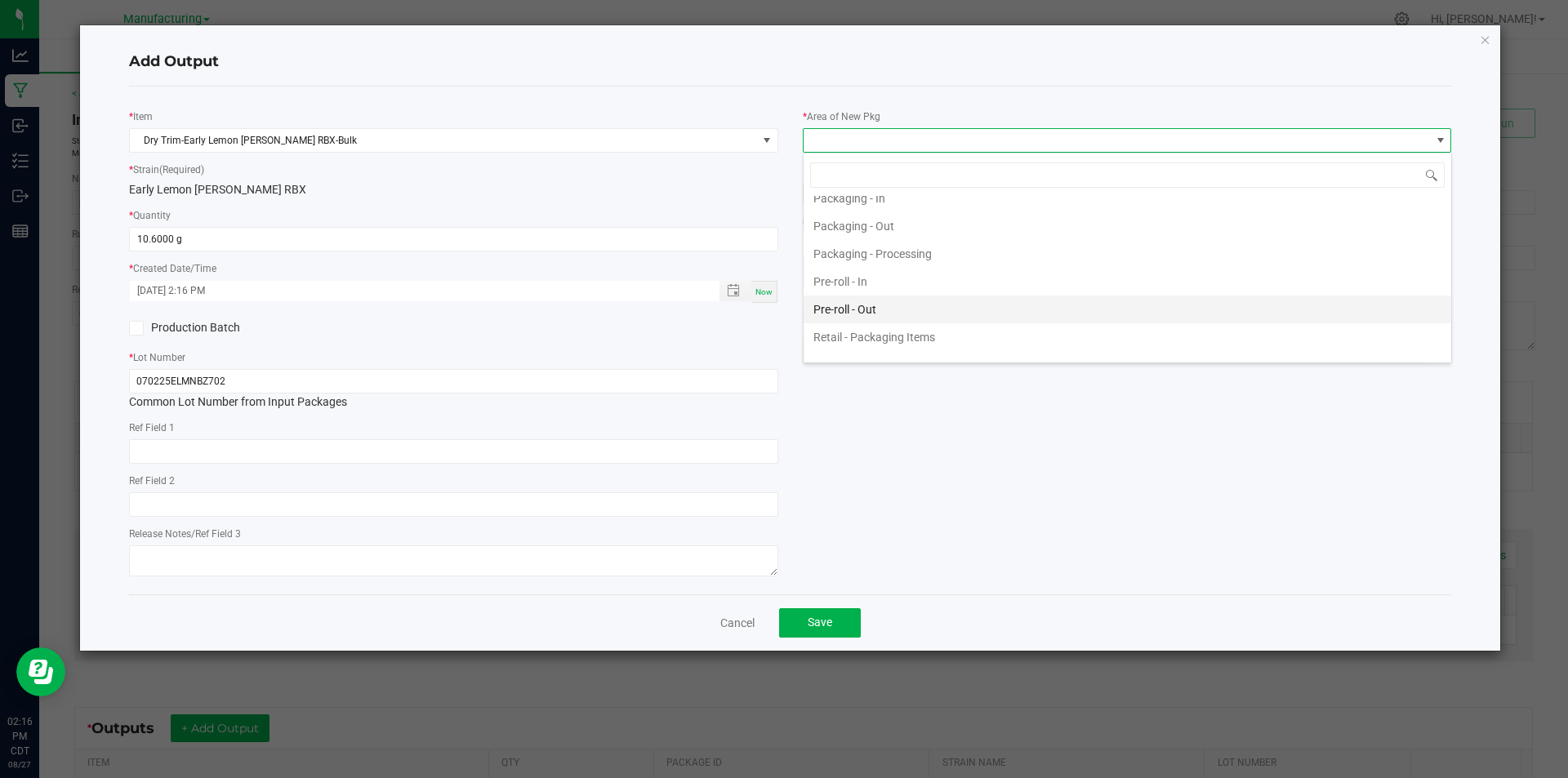
scroll to position [490, 0]
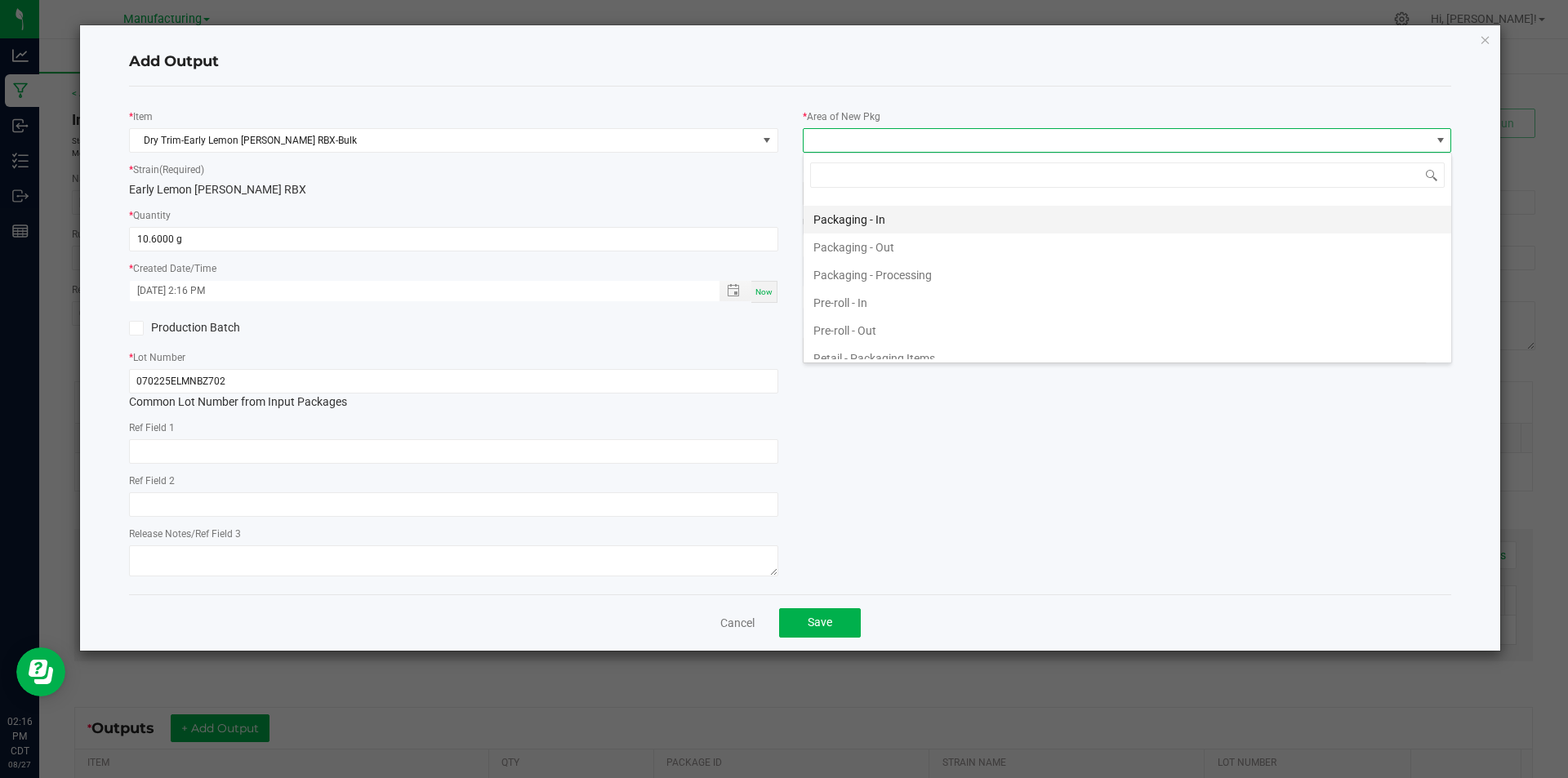
click at [890, 224] on li "Packaging - In" at bounding box center [1127, 219] width 647 height 28
click at [832, 616] on button "Save" at bounding box center [820, 623] width 82 height 29
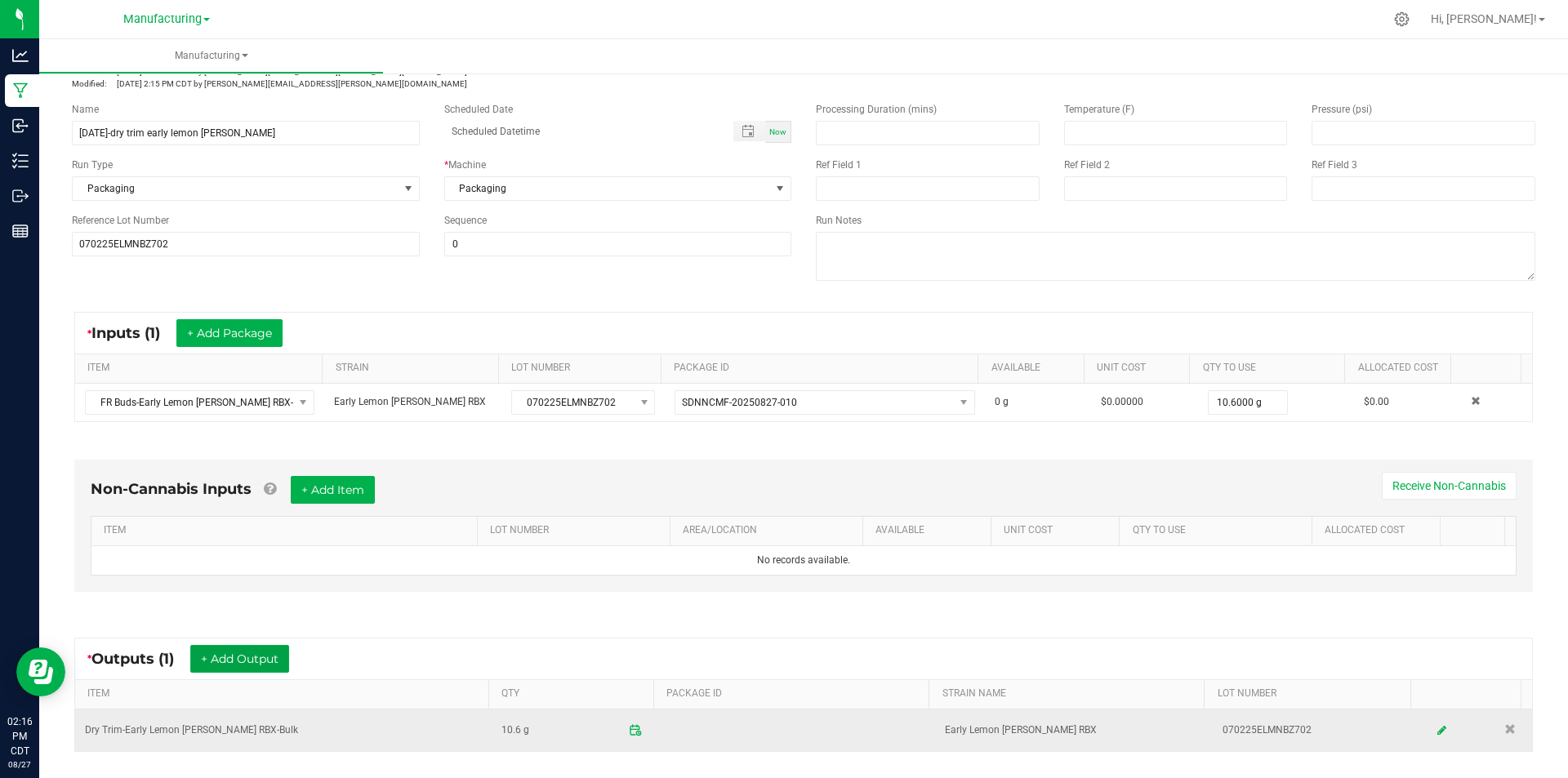
scroll to position [0, 0]
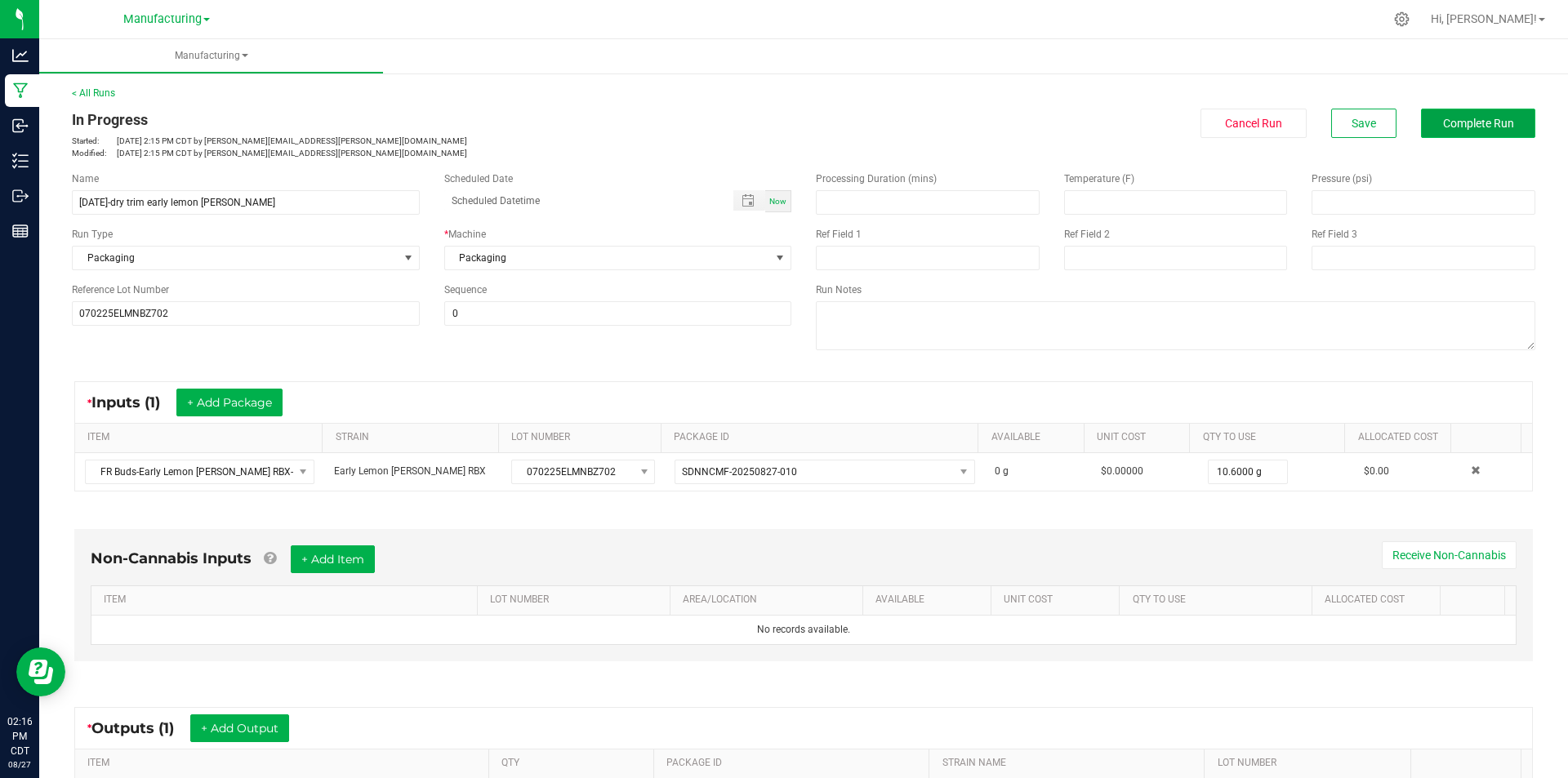
click at [1452, 136] on button "Complete Run" at bounding box center [1478, 124] width 115 height 29
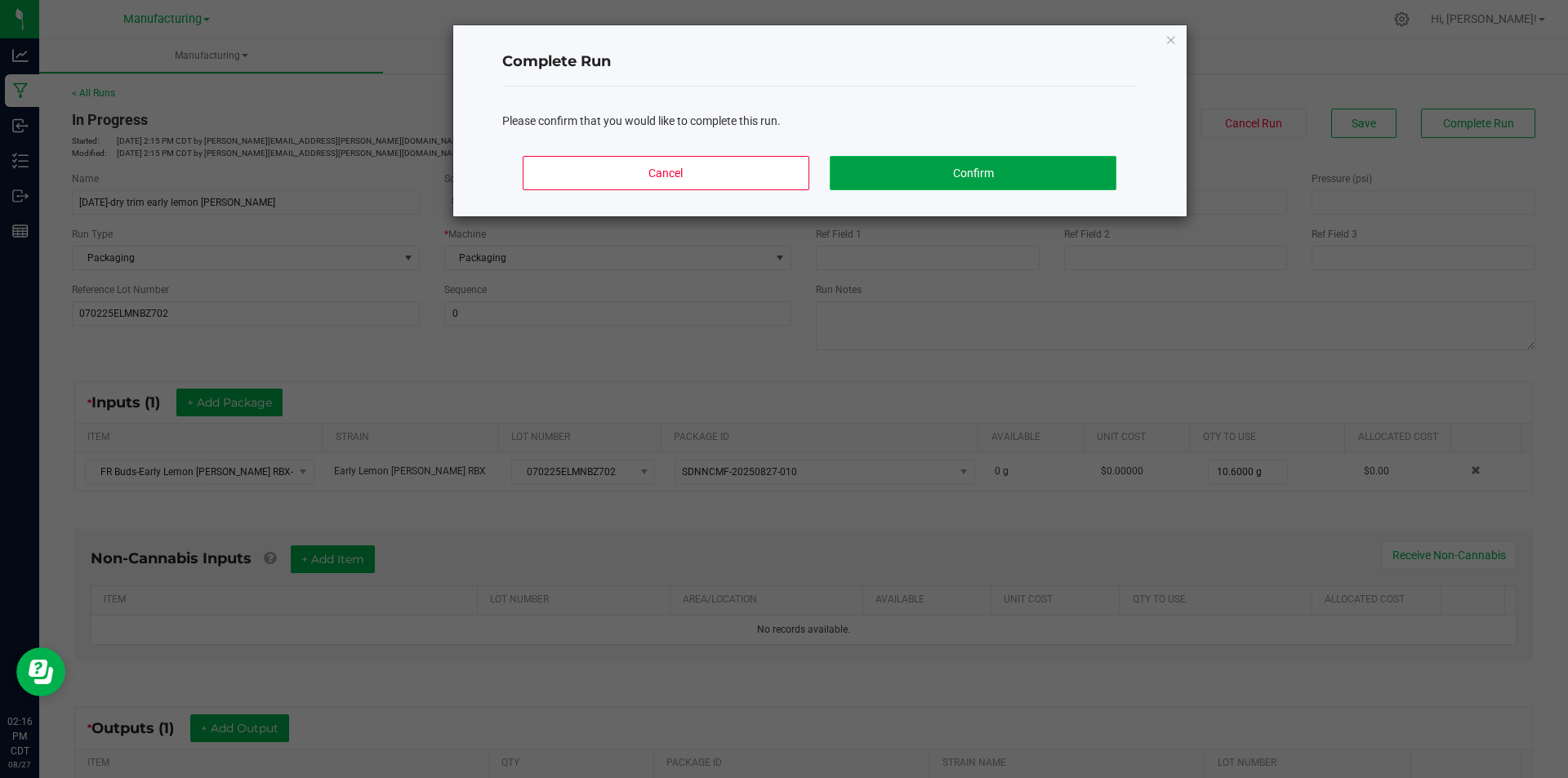
click at [968, 183] on button "Confirm" at bounding box center [972, 173] width 286 height 34
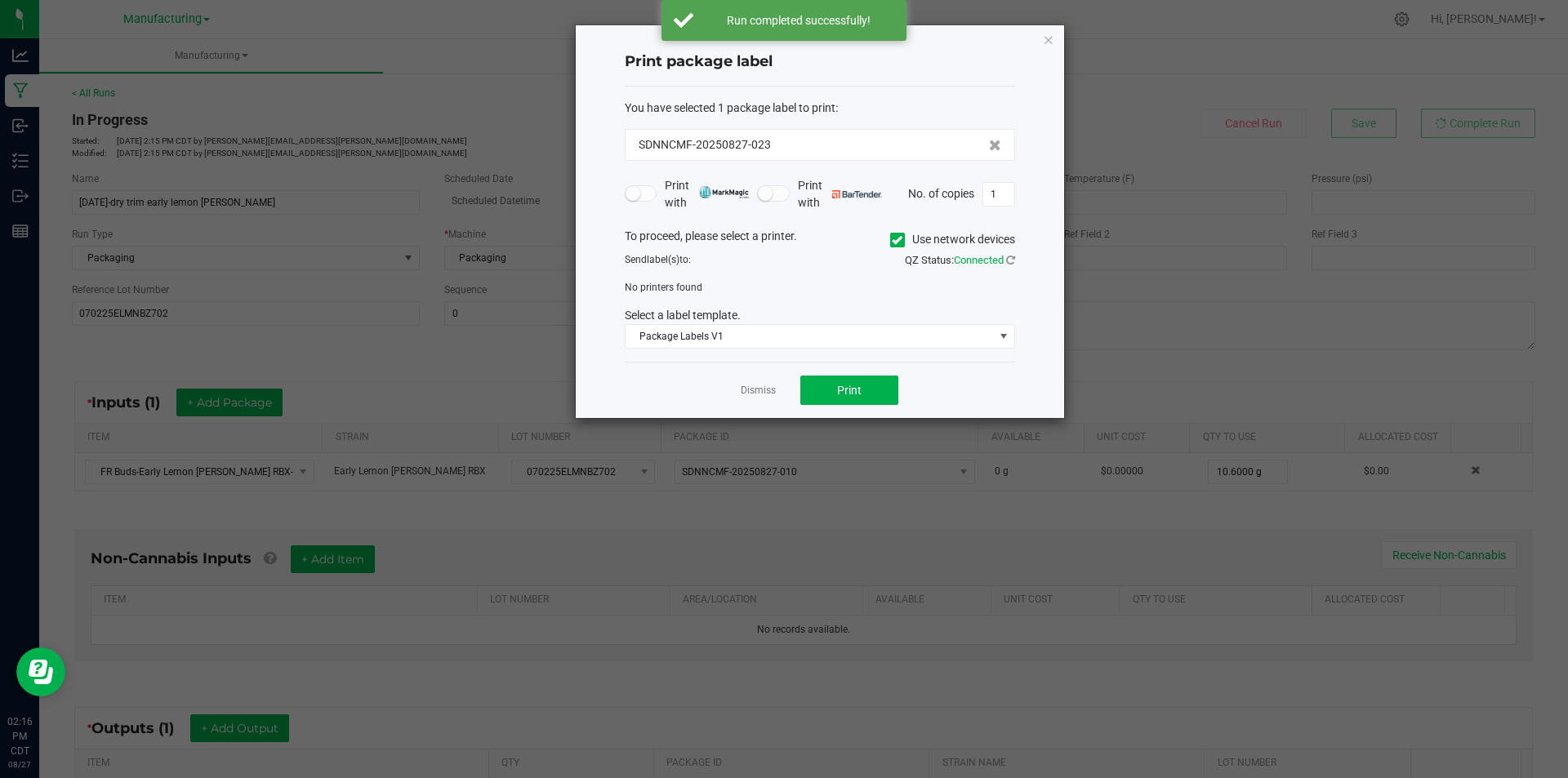
click at [885, 241] on div "To proceed, please select a printer. Use network devices" at bounding box center [820, 240] width 415 height 25
click at [891, 240] on icon at bounding box center [896, 240] width 11 height 0
click at [0, 0] on input "Use network devices" at bounding box center [0, 0] width 0 height 0
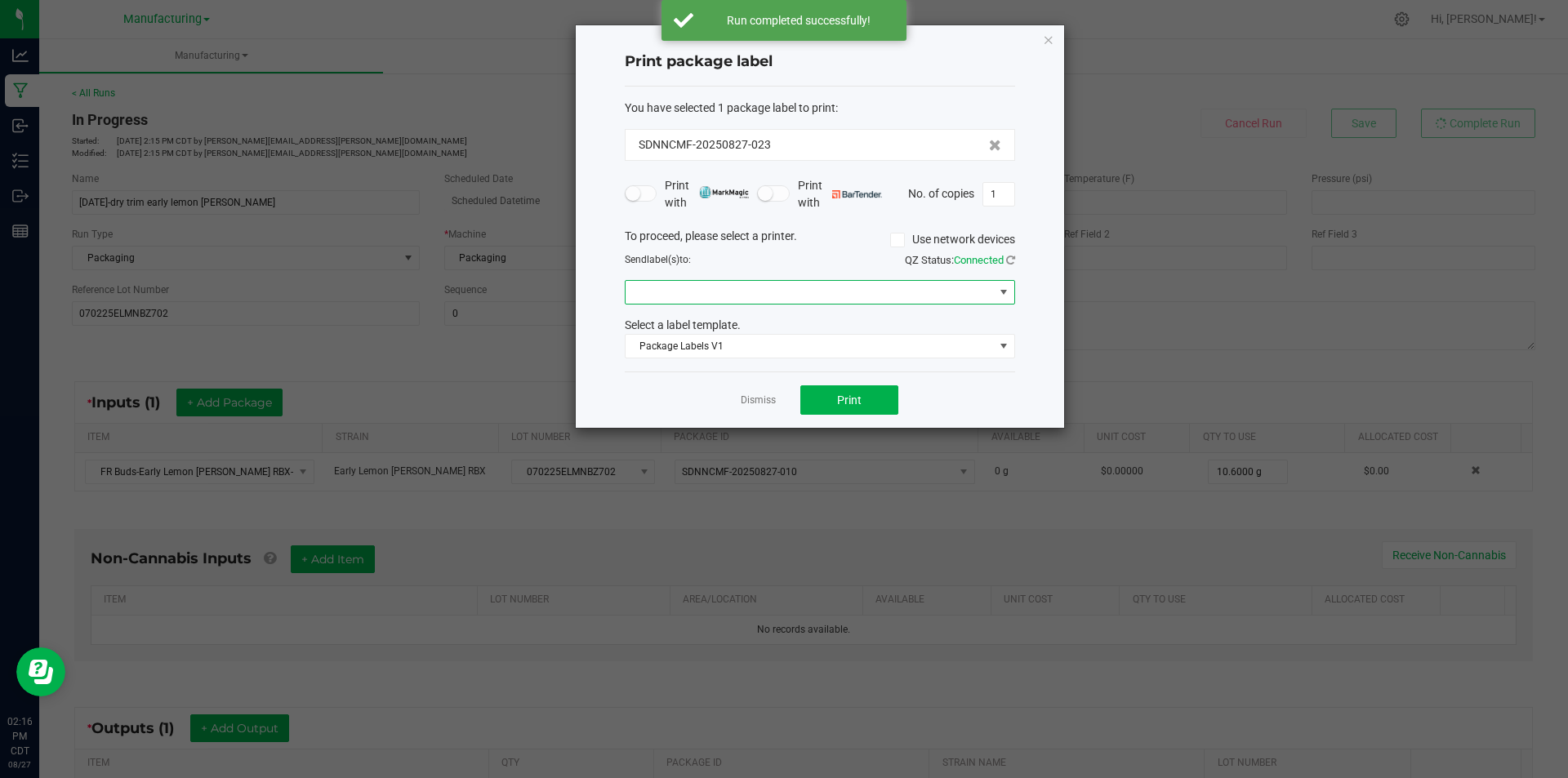
click at [868, 292] on span at bounding box center [809, 292] width 369 height 23
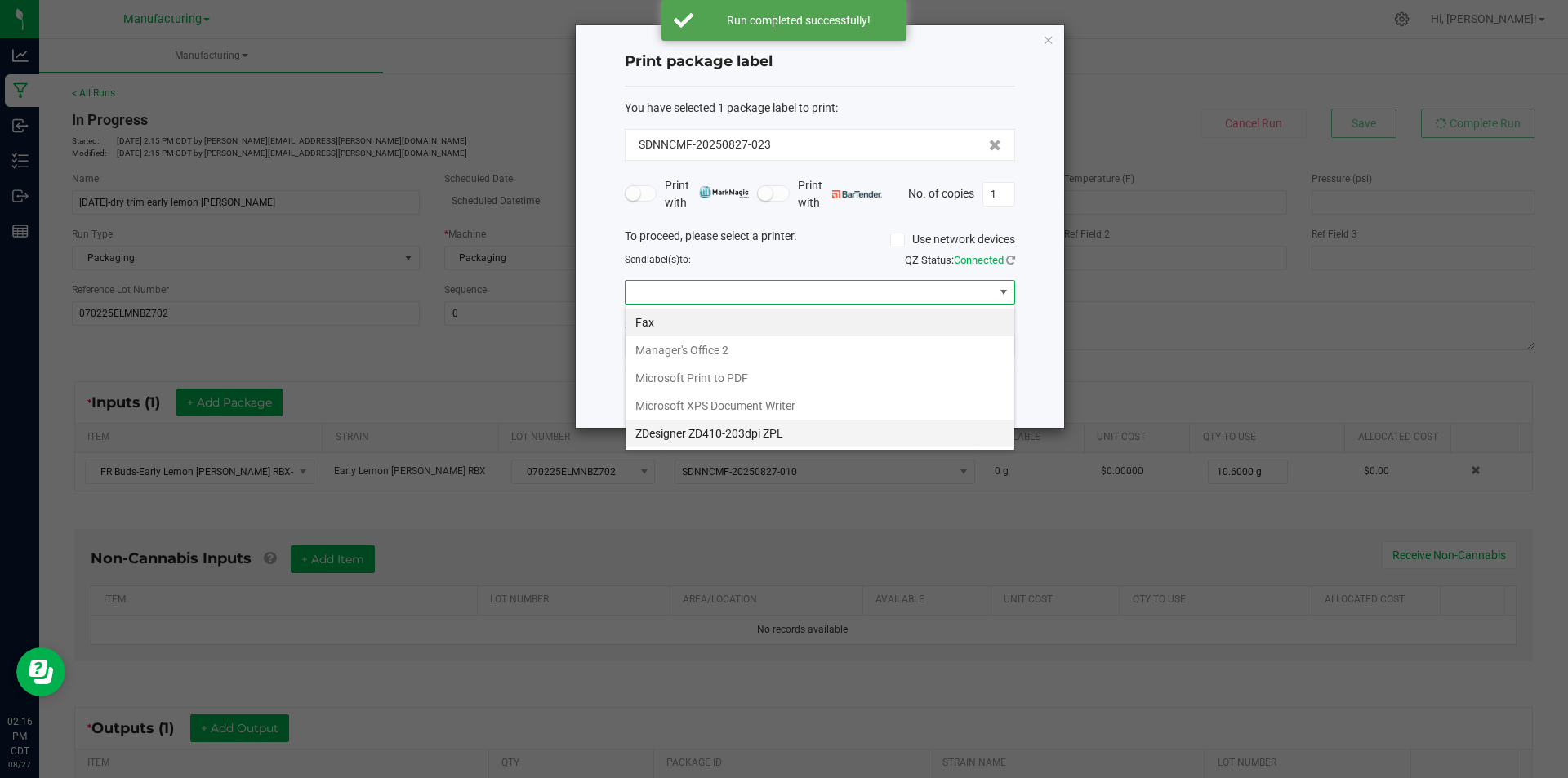
scroll to position [25, 390]
click at [727, 423] on ZPL "ZDesigner ZD410-203dpi ZPL" at bounding box center [819, 433] width 388 height 28
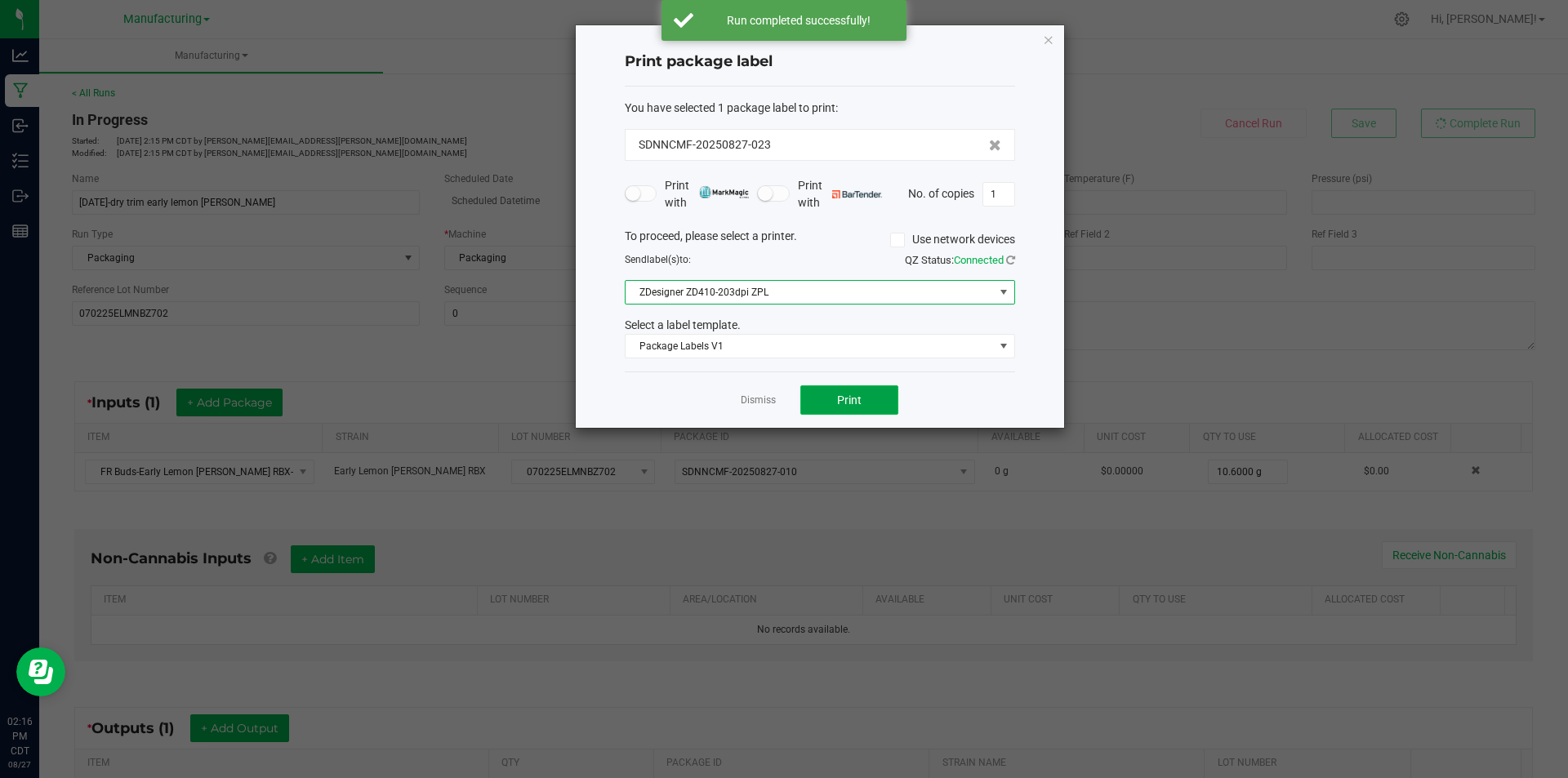
click at [816, 400] on button "Print" at bounding box center [850, 400] width 98 height 29
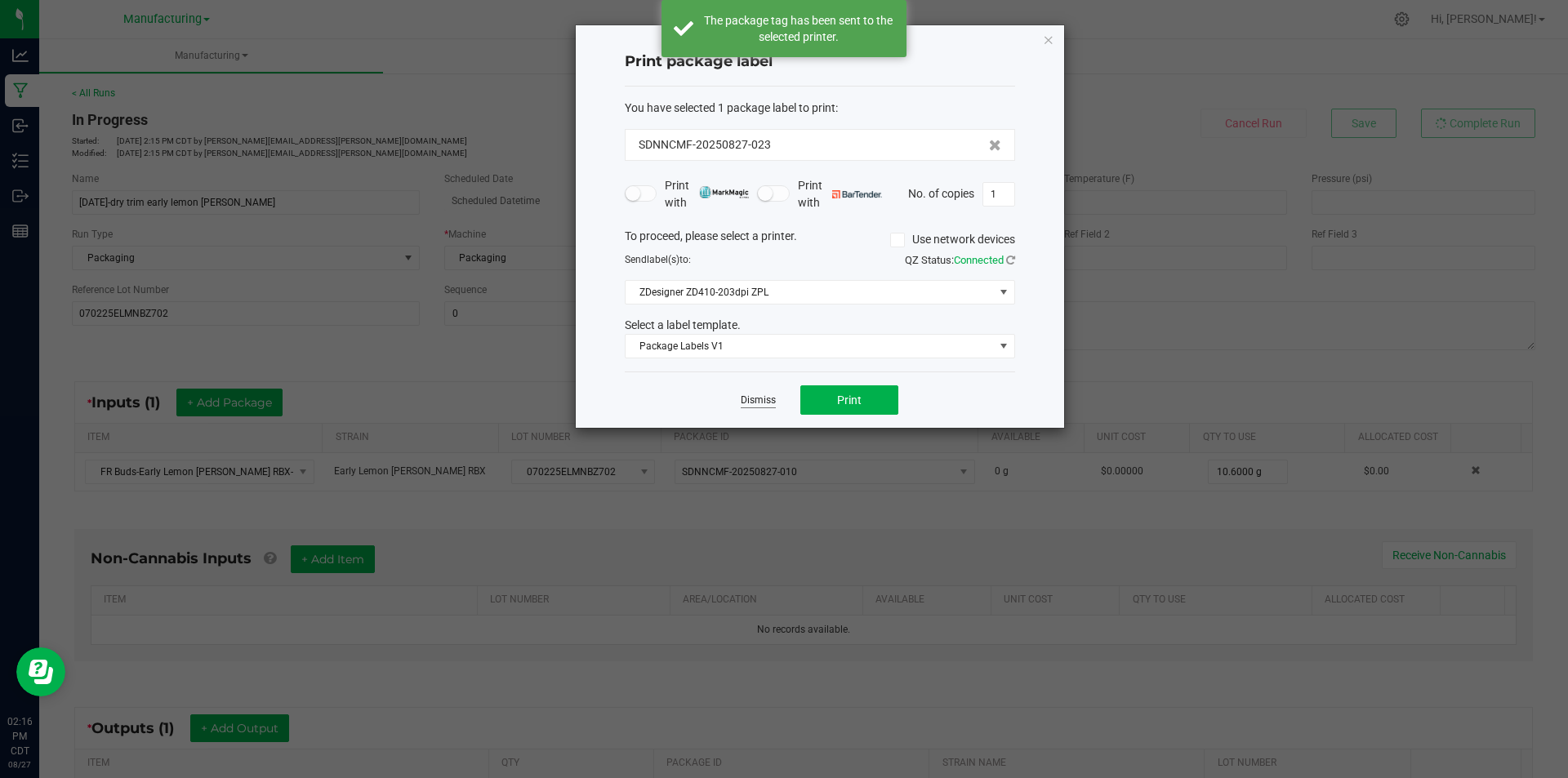
click at [758, 400] on link "Dismiss" at bounding box center [758, 400] width 35 height 14
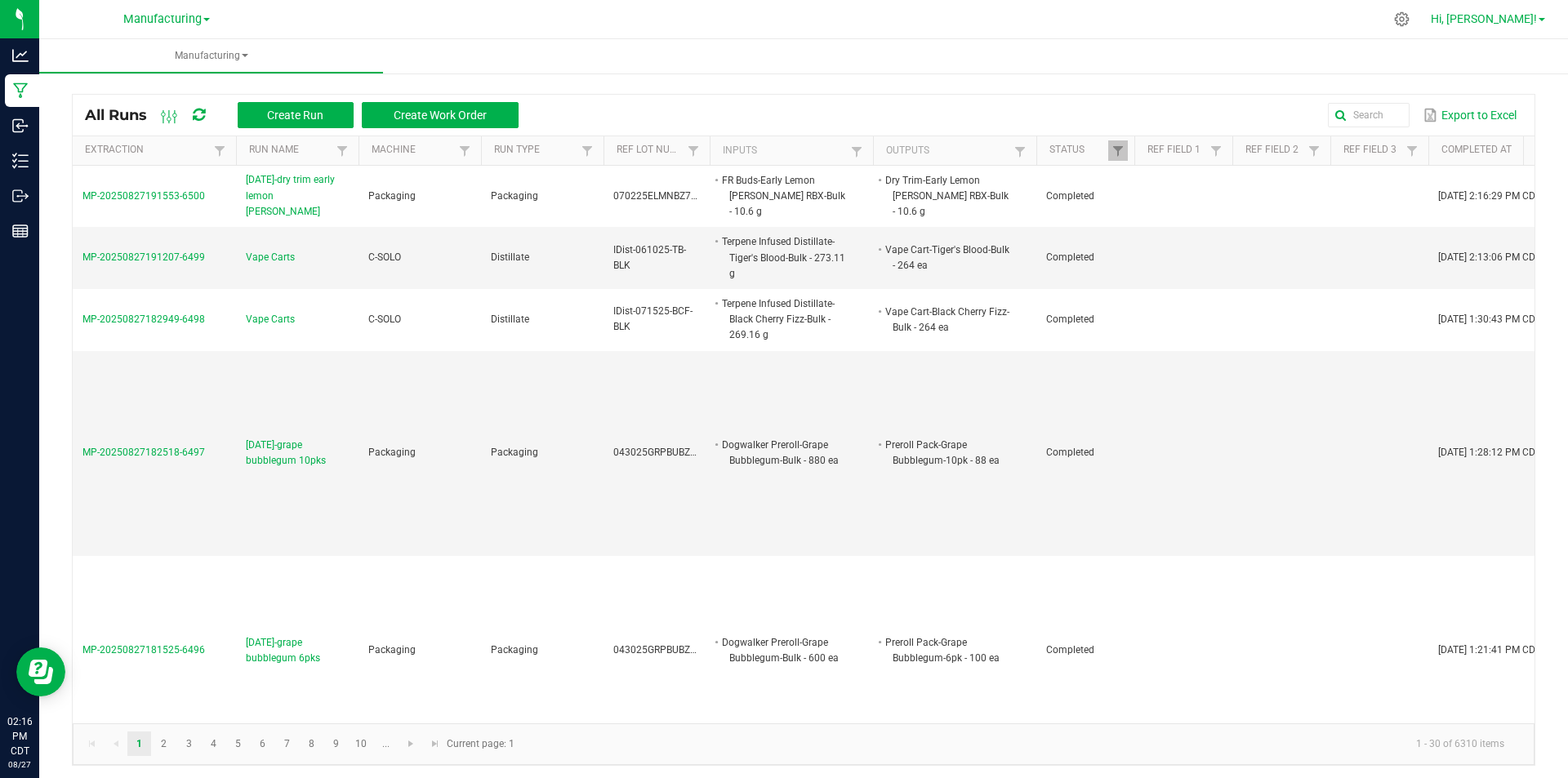
click at [1503, 19] on span "Hi, [PERSON_NAME]!" at bounding box center [1484, 19] width 106 height 13
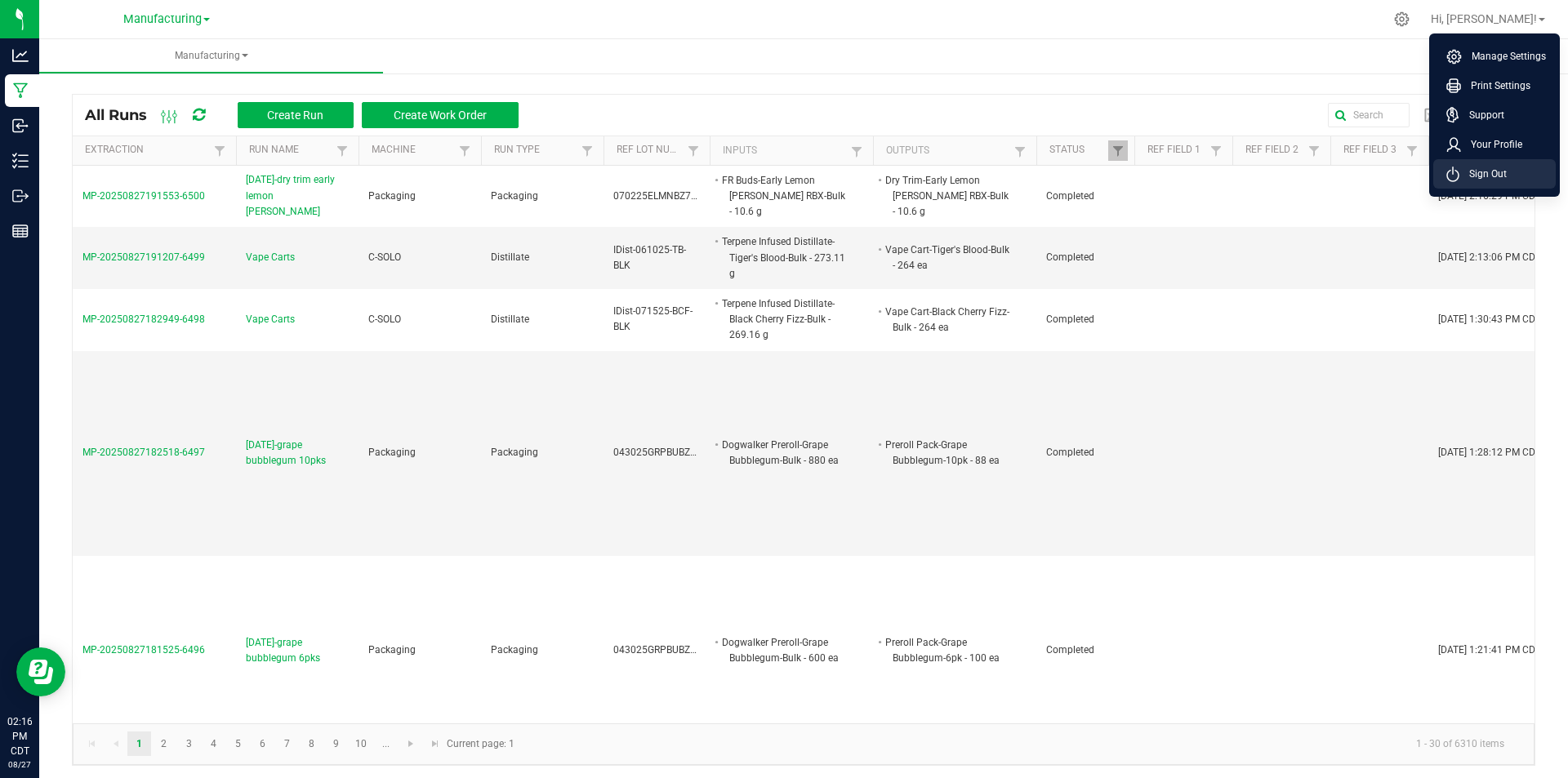
click at [1513, 171] on li "Sign Out" at bounding box center [1494, 174] width 123 height 29
